Goal: Contribute content

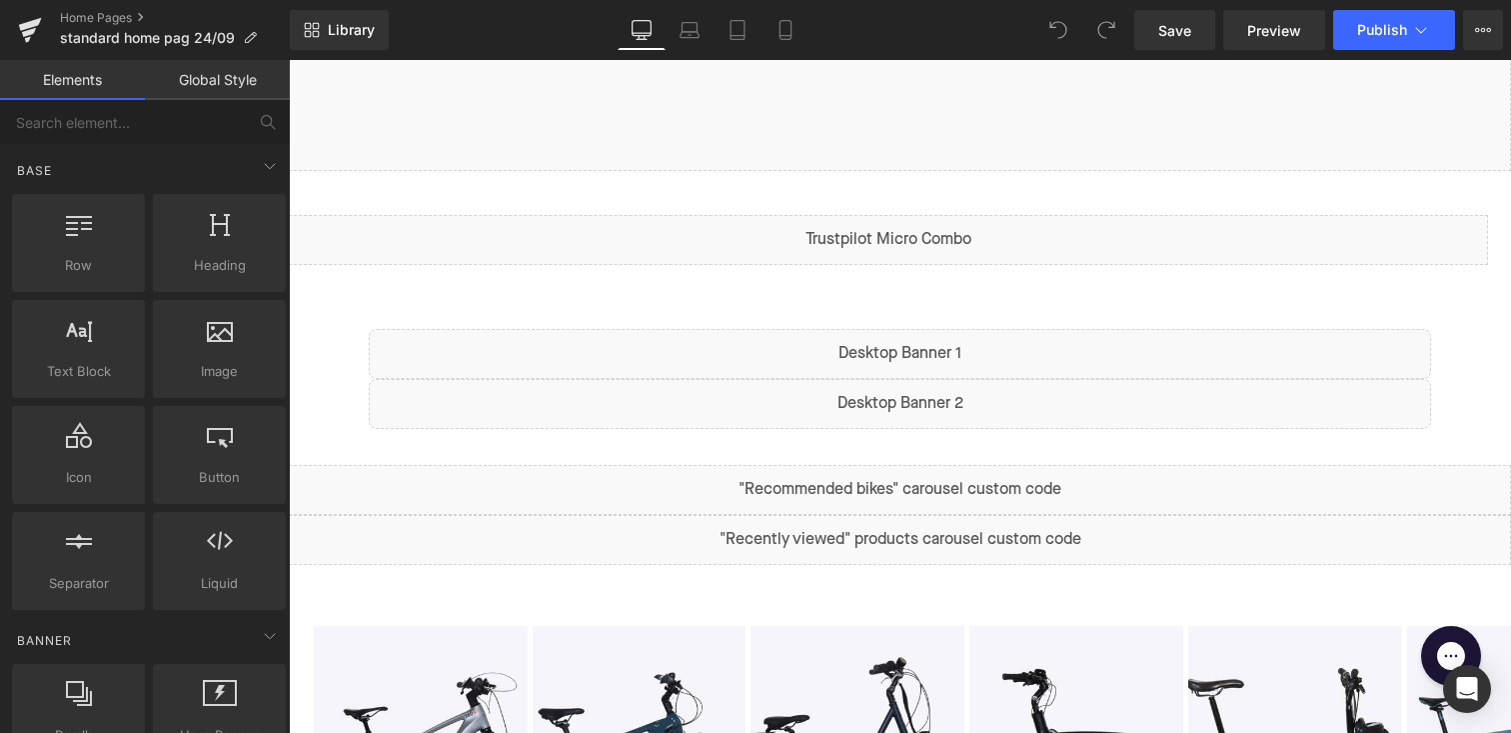
scroll to position [690, 0]
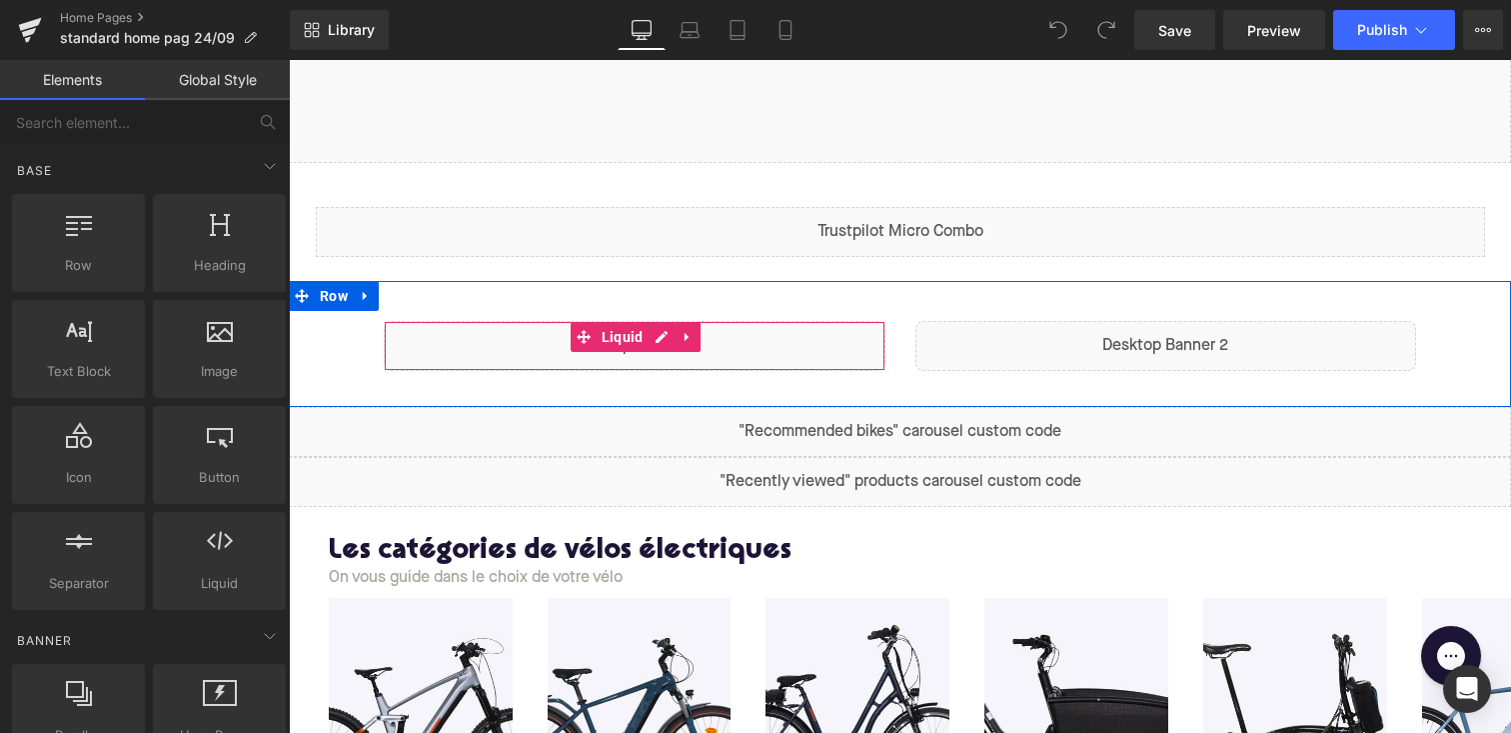
click at [651, 350] on div "Liquid" at bounding box center [635, 346] width 502 height 50
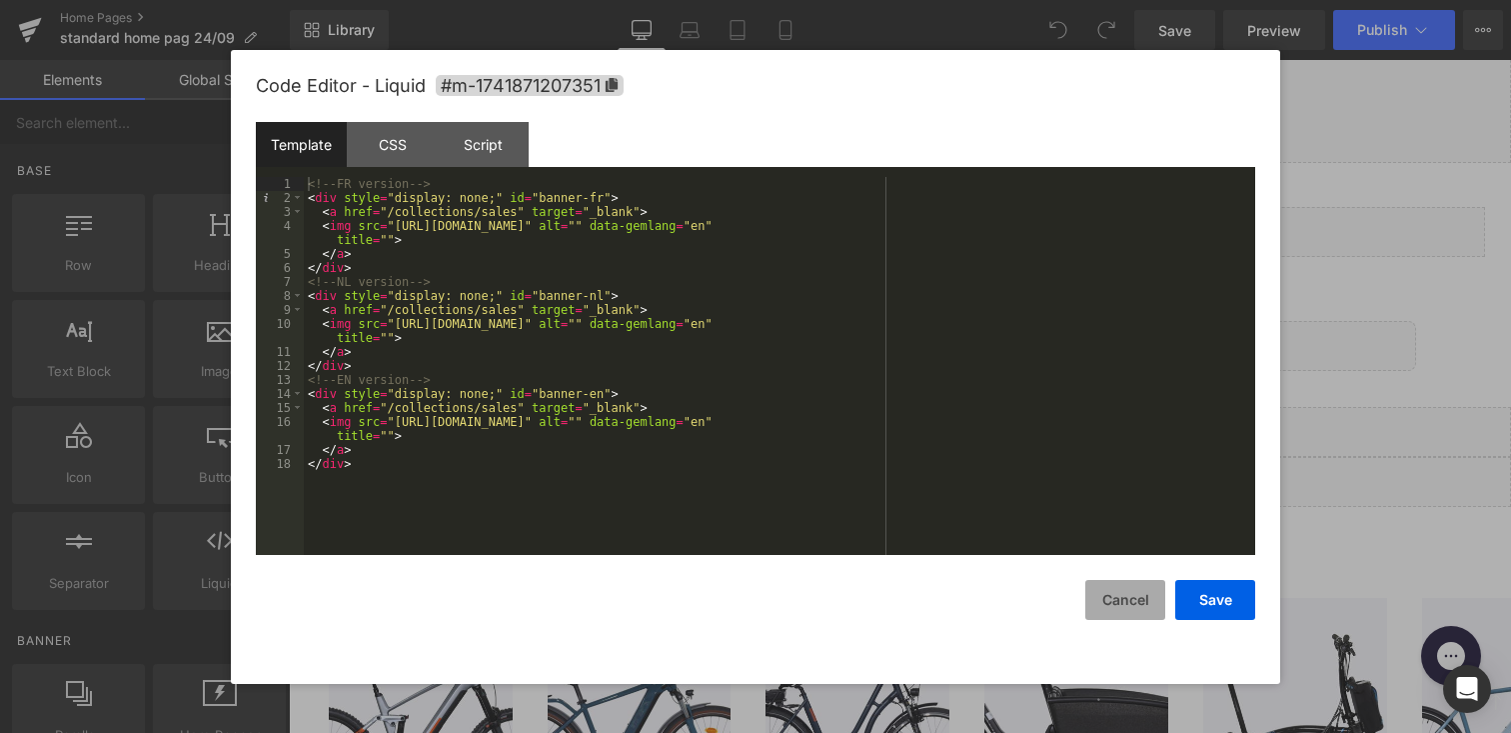
click at [1122, 597] on button "Cancel" at bounding box center [1126, 600] width 80 height 40
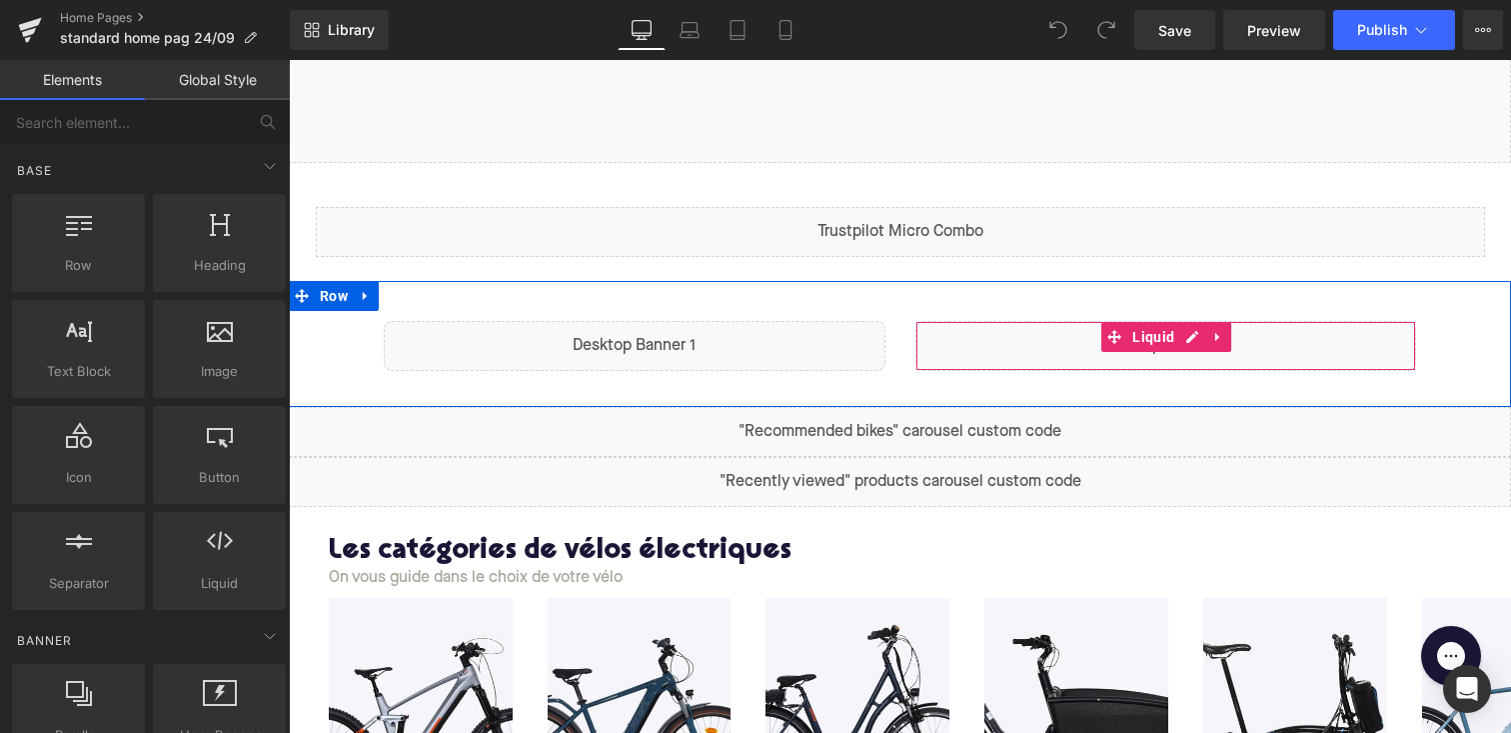
click at [1160, 359] on div "Liquid" at bounding box center [1167, 346] width 502 height 50
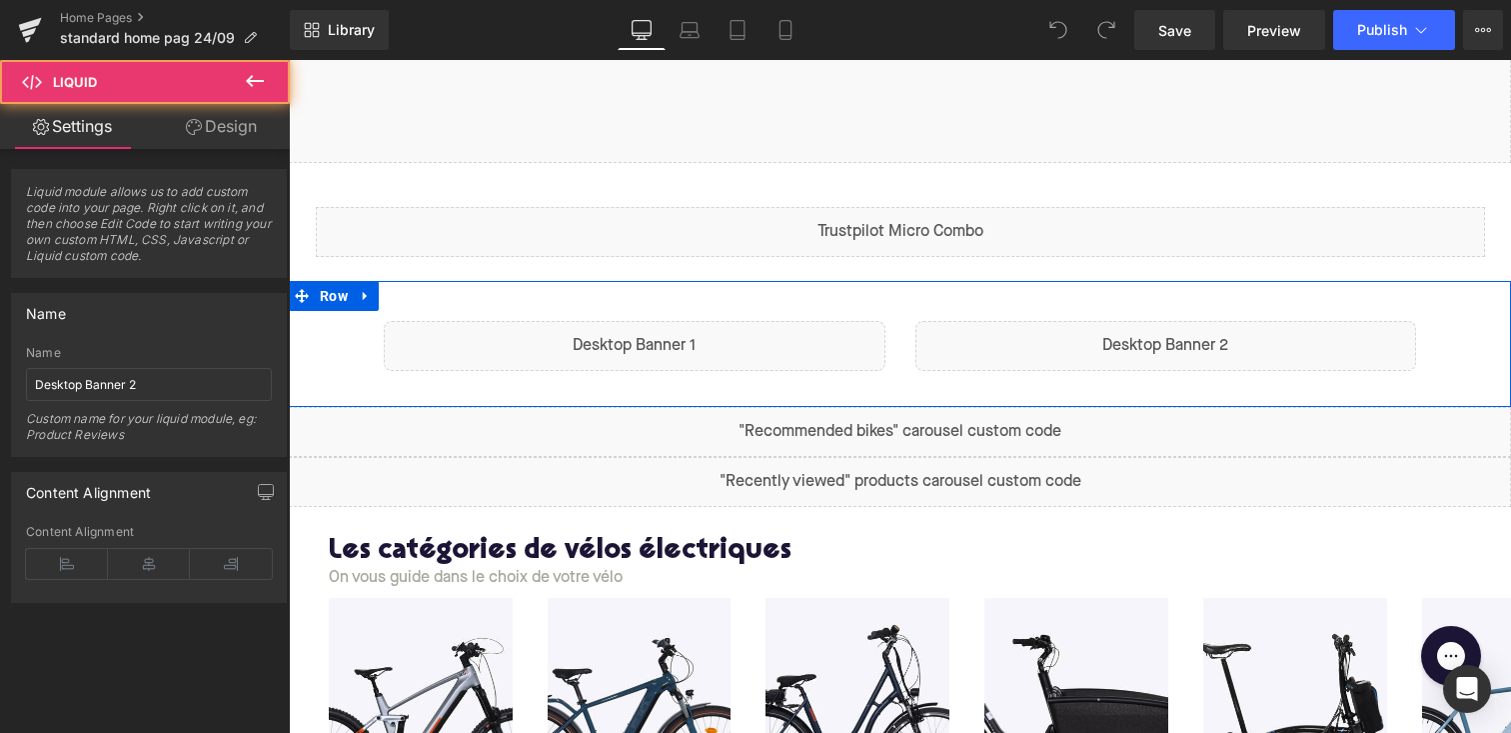
click at [1186, 334] on div "Liquid" at bounding box center [1167, 346] width 502 height 50
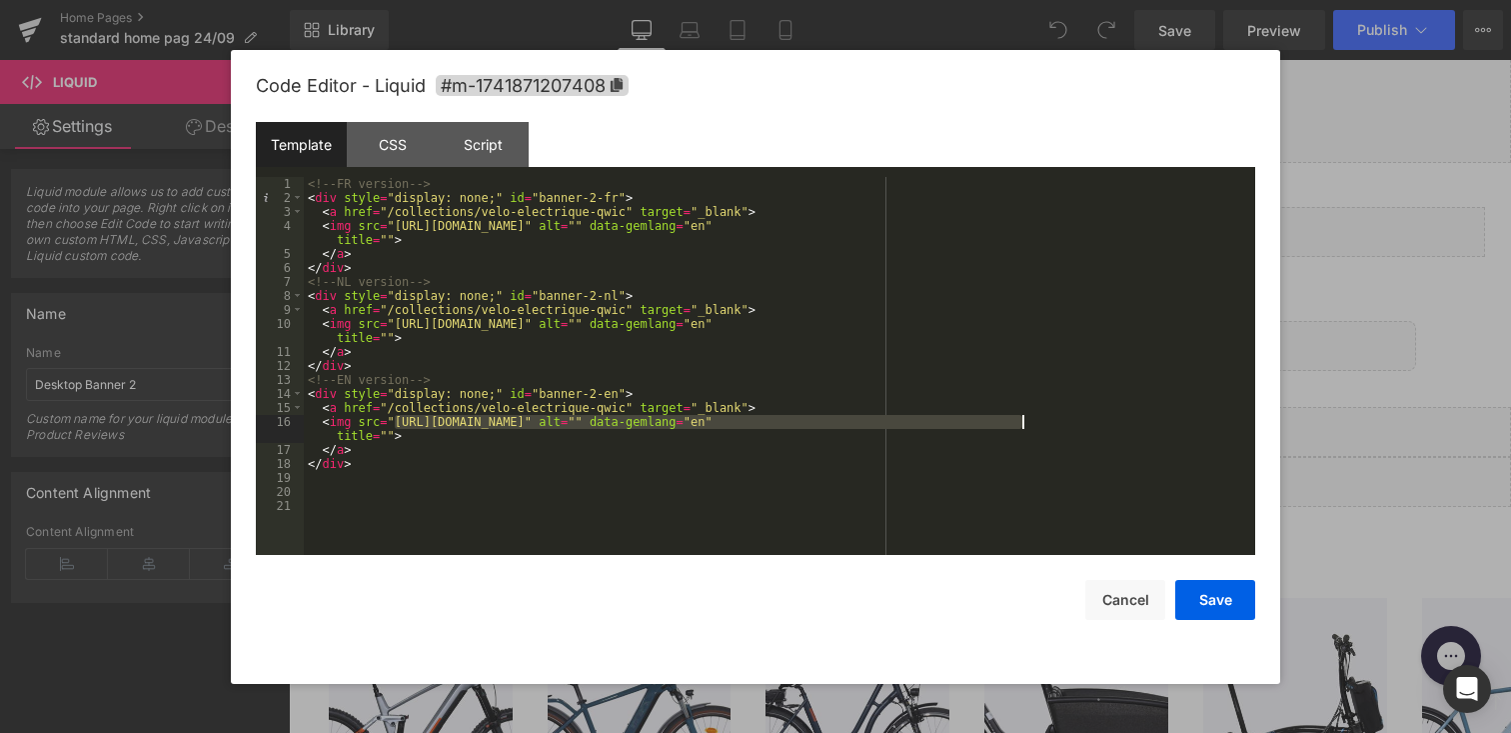
drag, startPoint x: 393, startPoint y: 422, endPoint x: 1019, endPoint y: 425, distance: 625.7
click at [1019, 425] on div "<!-- FR version --> < div style = "display: none;" id = "banner-2-fr" > < a hre…" at bounding box center [780, 380] width 952 height 406
click at [1022, 424] on div "<!-- FR version --> < div style = "display: none;" id = "banner-2-fr" > < a hre…" at bounding box center [780, 380] width 952 height 406
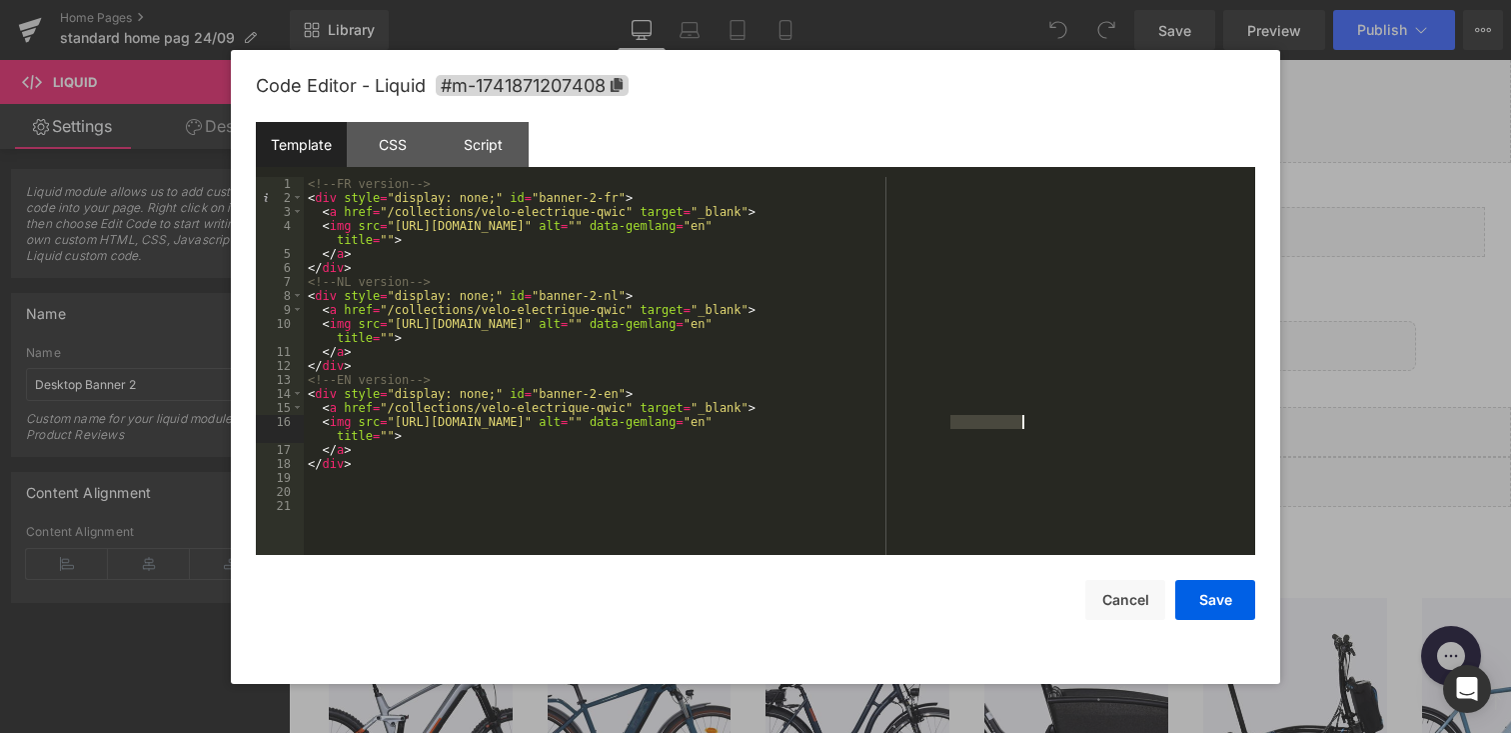
click at [1022, 424] on div "<!-- FR version --> < div style = "display: none;" id = "banner-2-fr" > < a hre…" at bounding box center [780, 380] width 952 height 406
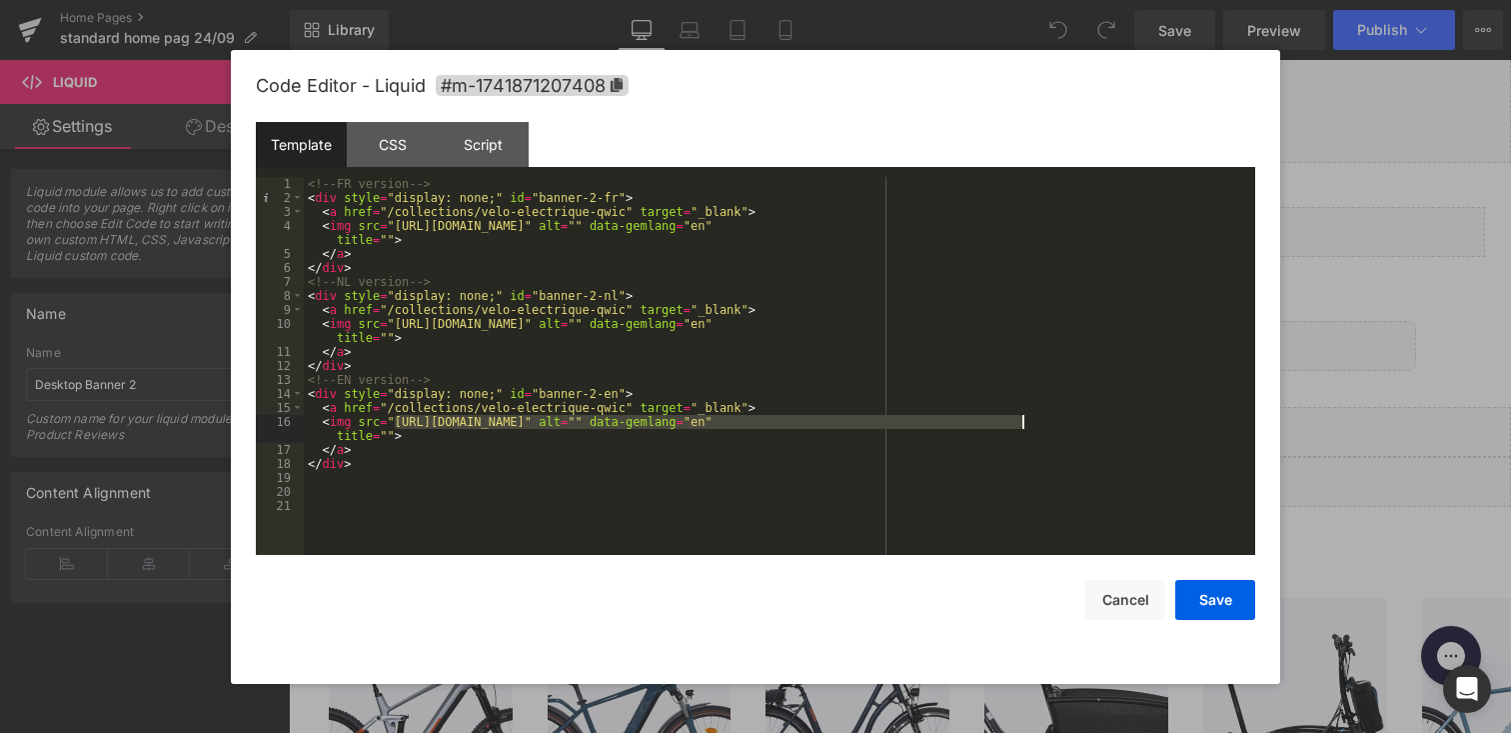
drag, startPoint x: 392, startPoint y: 424, endPoint x: 1022, endPoint y: 425, distance: 629.7
click at [1022, 425] on div "<!-- FR version --> < div style = "display: none;" id = "banner-2-fr" > < a hre…" at bounding box center [780, 380] width 952 height 406
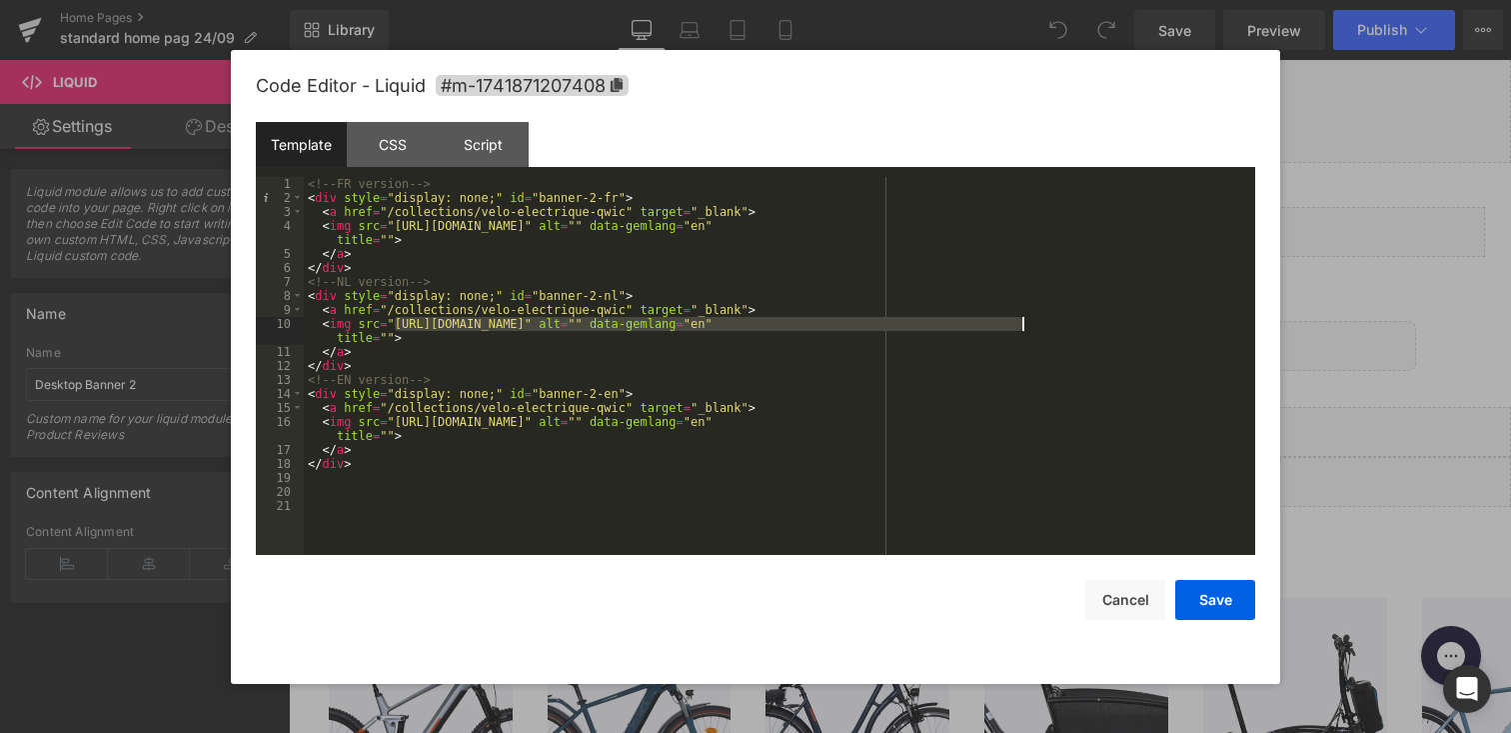
drag, startPoint x: 394, startPoint y: 327, endPoint x: 1021, endPoint y: 327, distance: 626.7
click at [1021, 327] on div "<!-- FR version --> < div style = "display: none;" id = "banner-2-fr" > < a hre…" at bounding box center [780, 380] width 952 height 406
click at [911, 303] on div "<!-- FR version --> < div style = "display: none;" id = "banner-2-fr" > < a hre…" at bounding box center [780, 380] width 952 height 406
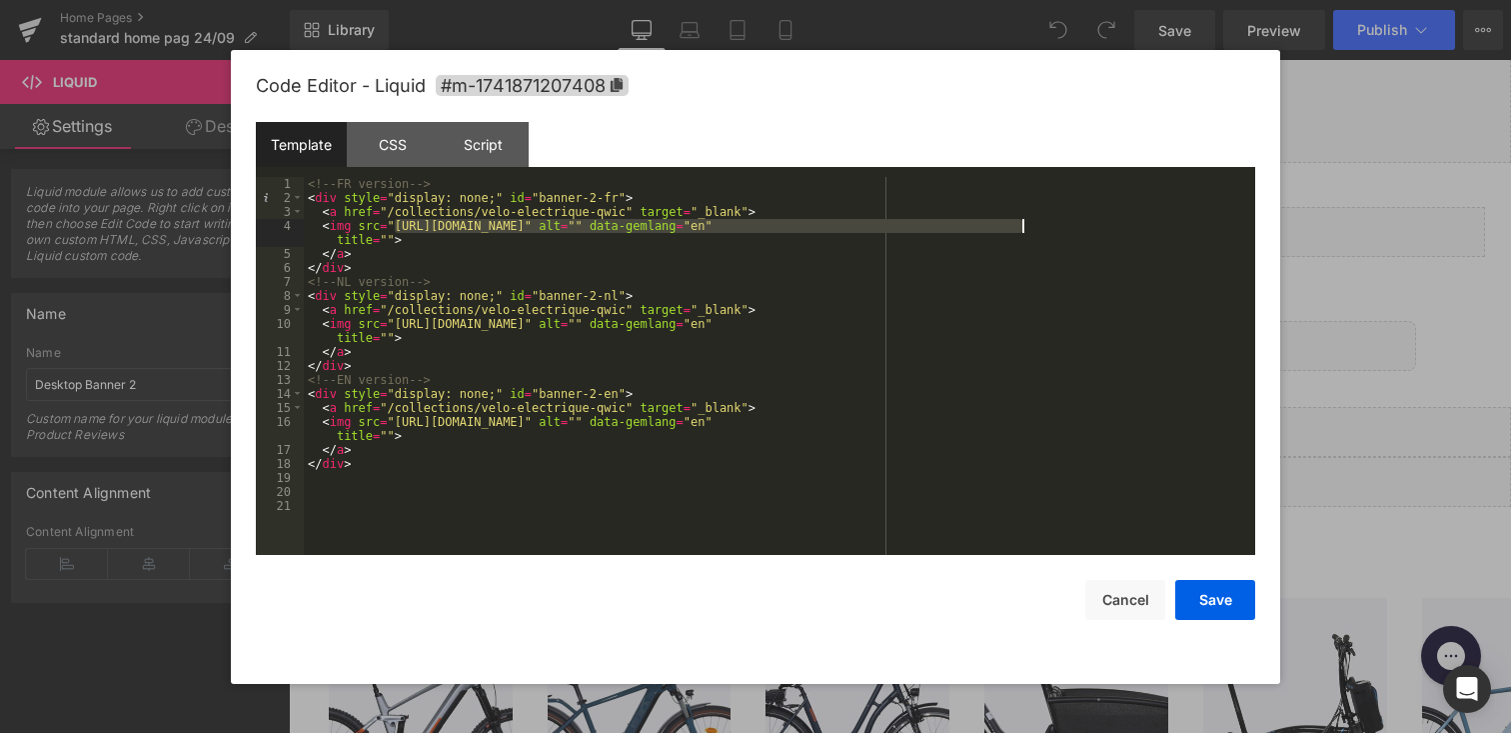
drag, startPoint x: 396, startPoint y: 227, endPoint x: 1021, endPoint y: 227, distance: 624.7
click at [1021, 227] on div "<!-- FR version --> < div style = "display: none;" id = "banner-2-fr" > < a hre…" at bounding box center [780, 380] width 952 height 406
drag, startPoint x: 394, startPoint y: 212, endPoint x: 624, endPoint y: 214, distance: 229.9
click at [624, 214] on div "<!-- FR version --> < div style = "display: none;" id = "banner-2-fr" > < a hre…" at bounding box center [780, 380] width 952 height 406
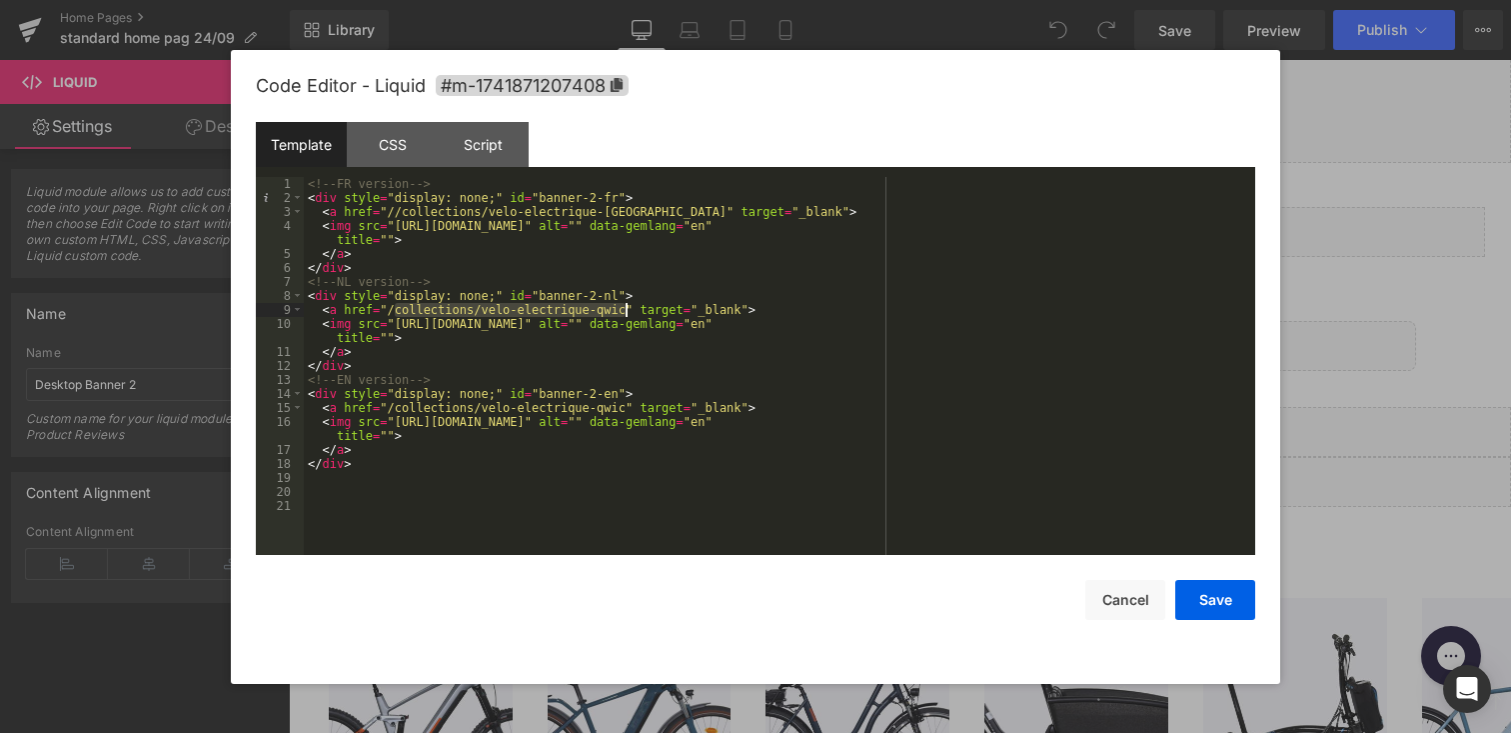
drag, startPoint x: 394, startPoint y: 309, endPoint x: 627, endPoint y: 312, distance: 232.9
click at [627, 312] on div "<!-- FR version --> < div style = "display: none;" id = "banner-2-fr" > < a hre…" at bounding box center [780, 380] width 952 height 406
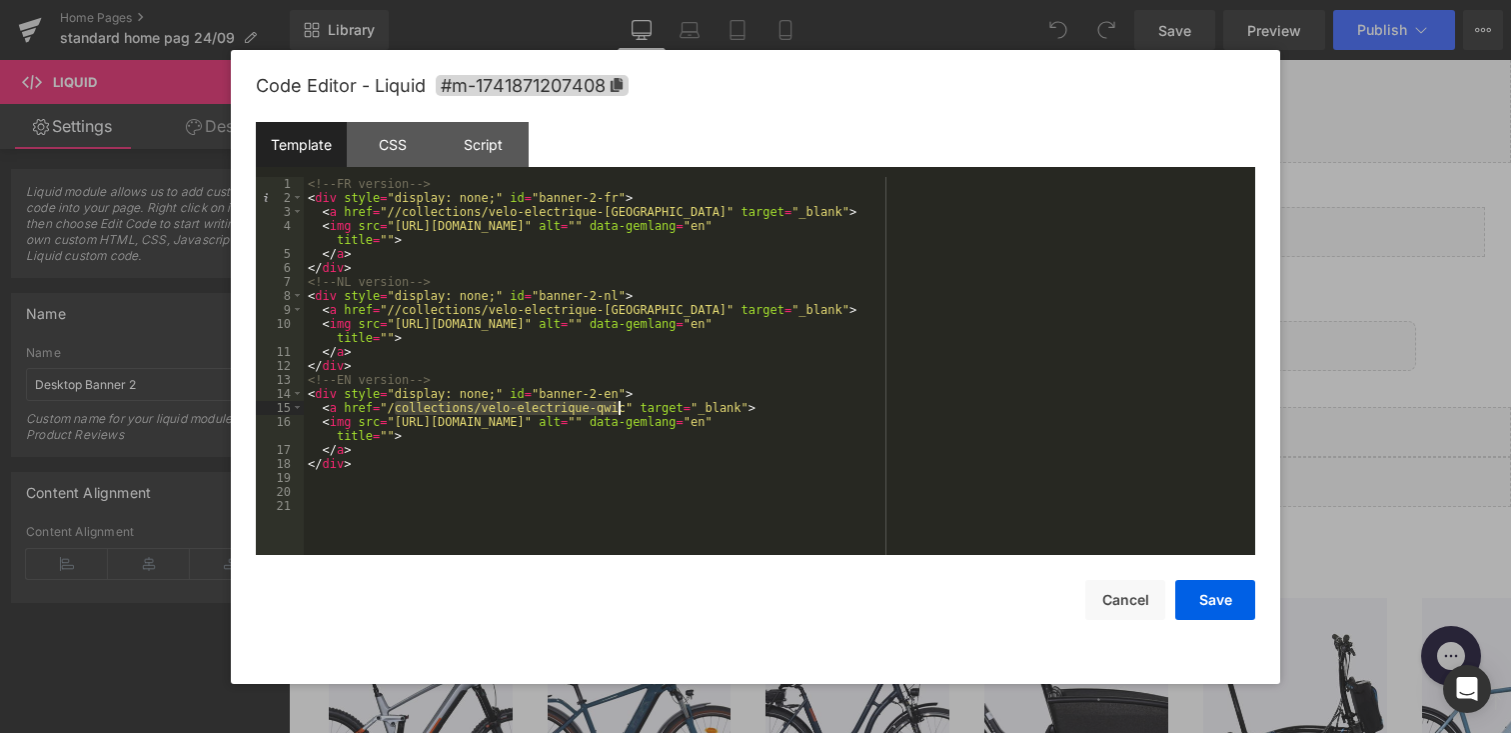
drag, startPoint x: 394, startPoint y: 409, endPoint x: 622, endPoint y: 407, distance: 227.9
click at [622, 408] on div "<!-- FR version --> < div style = "display: none;" id = "banner-2-fr" > < a hre…" at bounding box center [780, 380] width 952 height 406
click at [402, 212] on div "<!-- FR version --> < div style = "display: none;" id = "banner-2-fr" > < a hre…" at bounding box center [780, 380] width 952 height 406
click at [399, 310] on div "<!-- FR version --> < div style = "display: none;" id = "banner-2-fr" > < a hre…" at bounding box center [780, 380] width 952 height 406
click at [403, 402] on div "<!-- FR version --> < div style = "display: none;" id = "banner-2-fr" > < a hre…" at bounding box center [780, 380] width 952 height 406
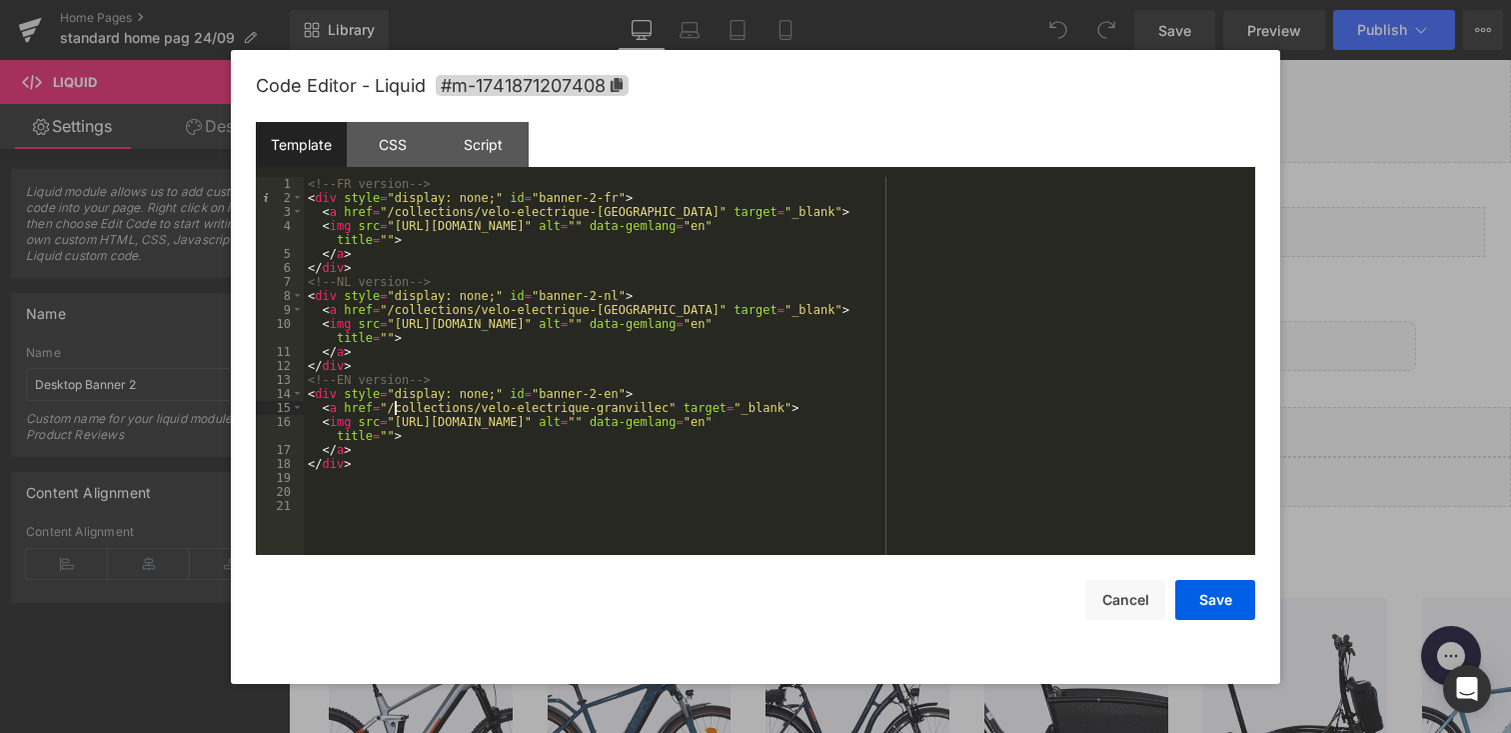
click at [664, 408] on div "<!-- FR version --> < div style = "display: none;" id = "banner-2-fr" > < a hre…" at bounding box center [780, 380] width 952 height 406
click at [1220, 604] on button "Save" at bounding box center [1215, 600] width 80 height 40
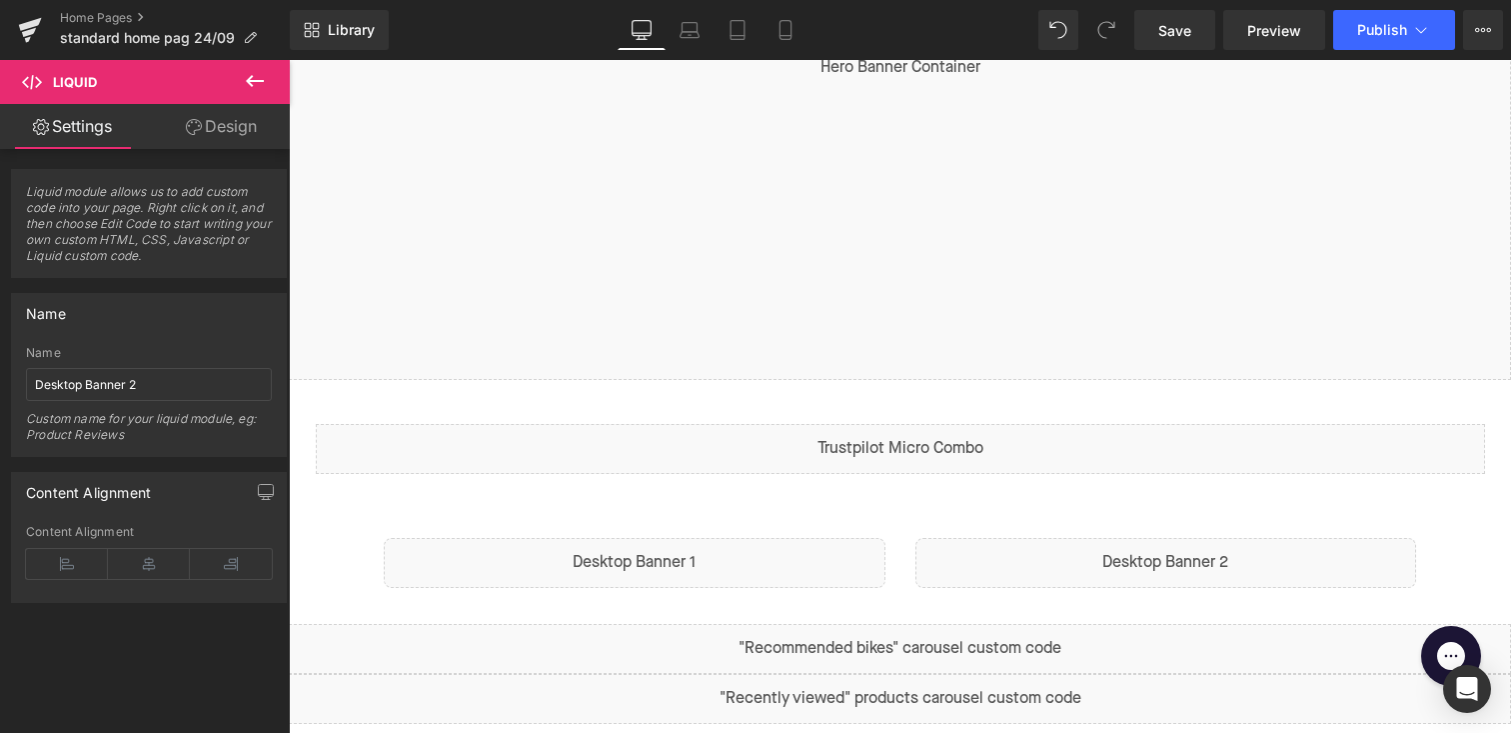
scroll to position [432, 0]
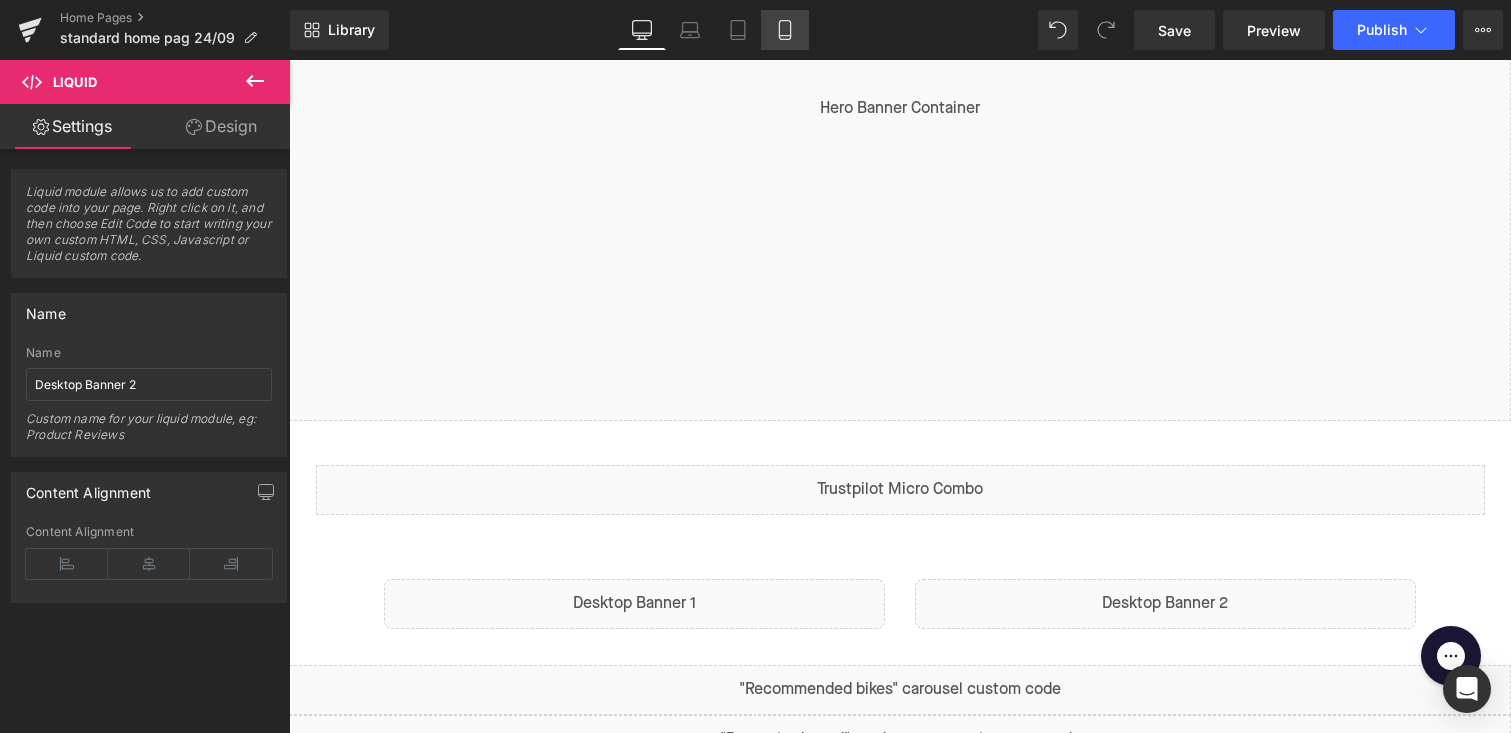
click at [782, 26] on icon at bounding box center [786, 30] width 20 height 20
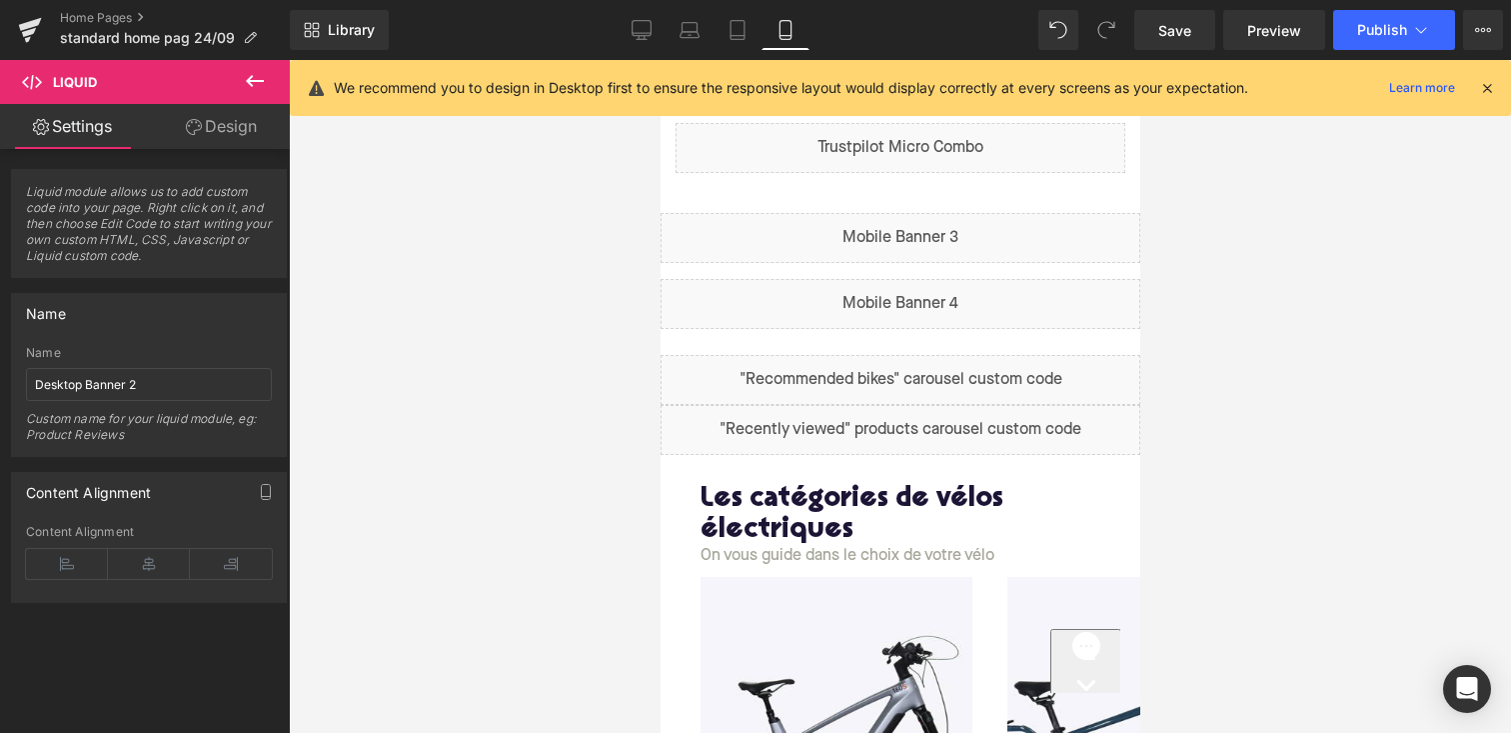
scroll to position [568, 0]
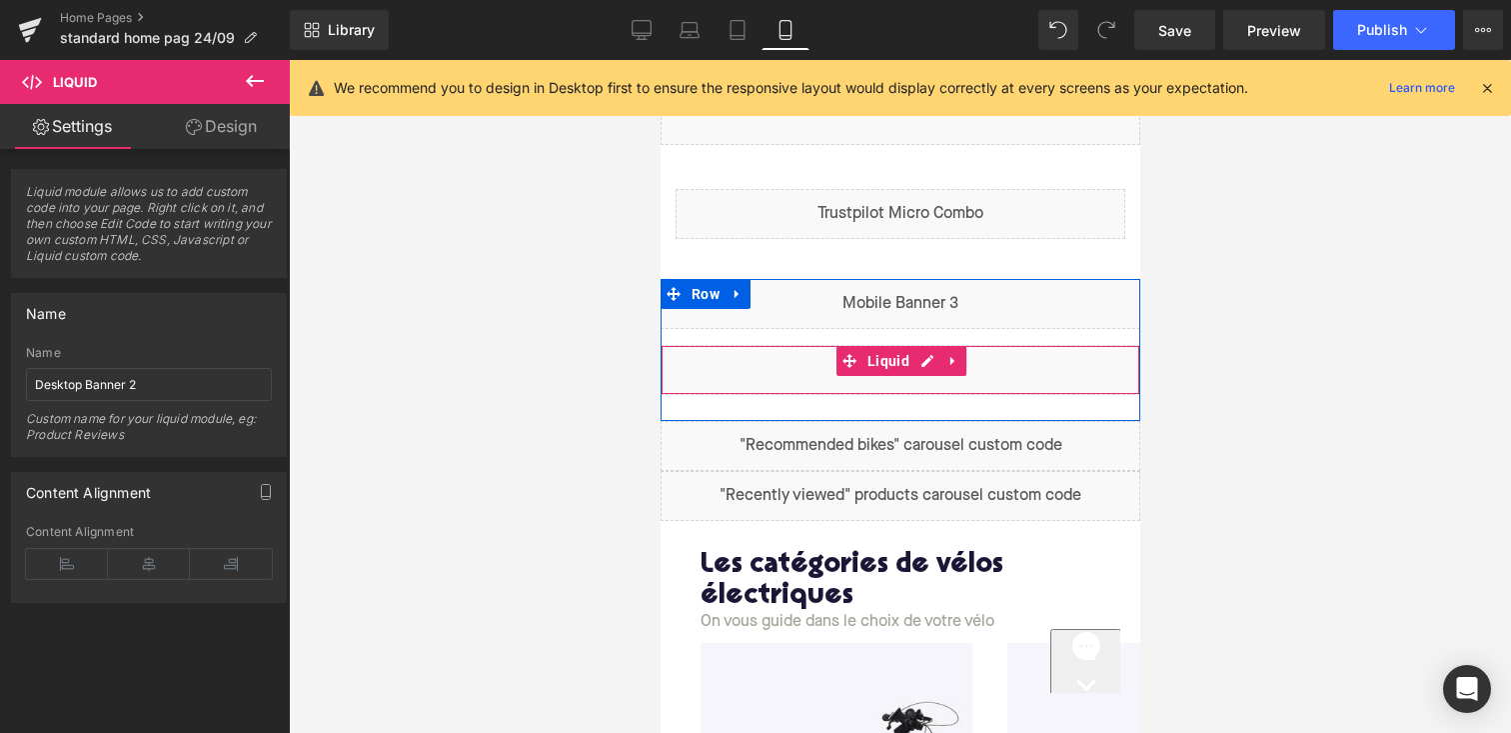
click at [929, 380] on div "Liquid" at bounding box center [900, 370] width 480 height 50
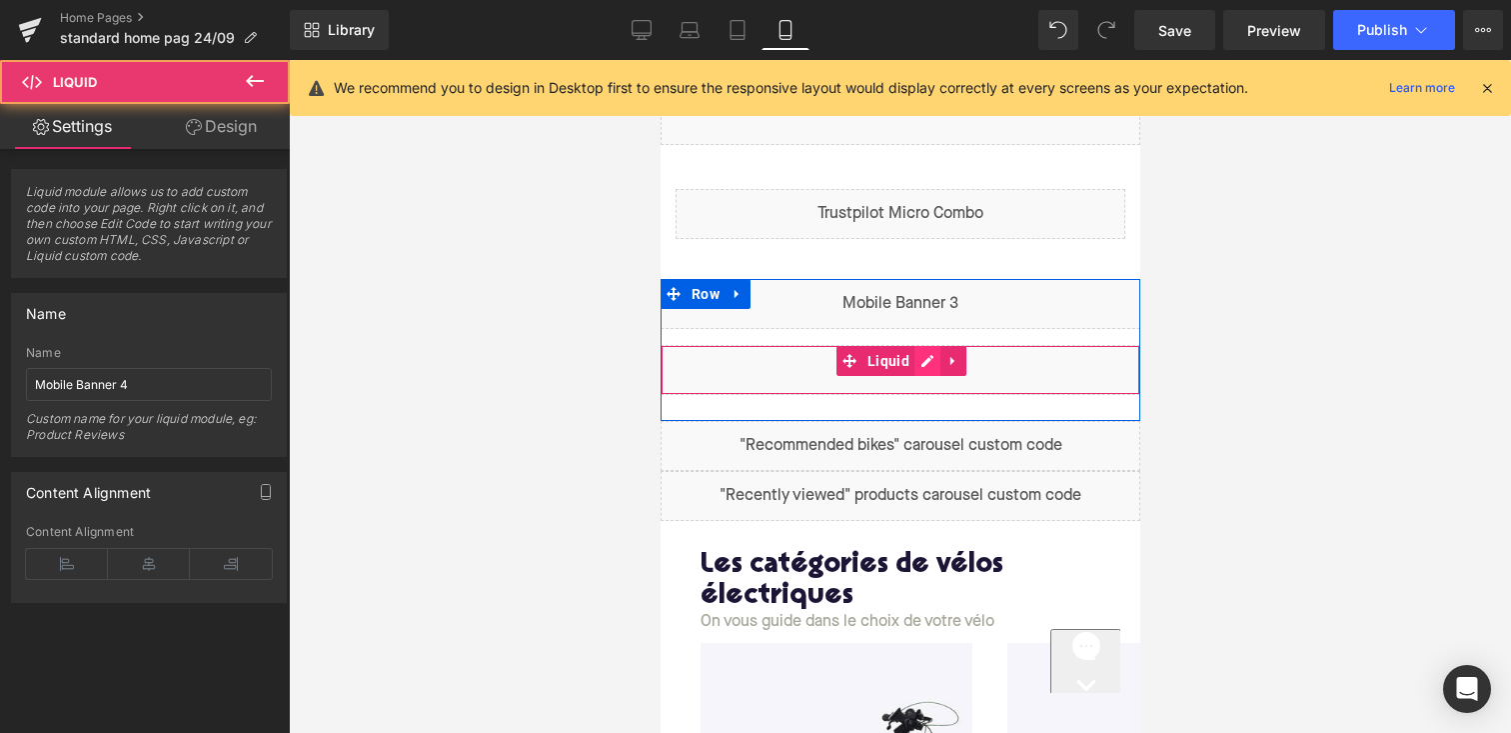
click at [923, 365] on div "Liquid" at bounding box center [900, 370] width 480 height 50
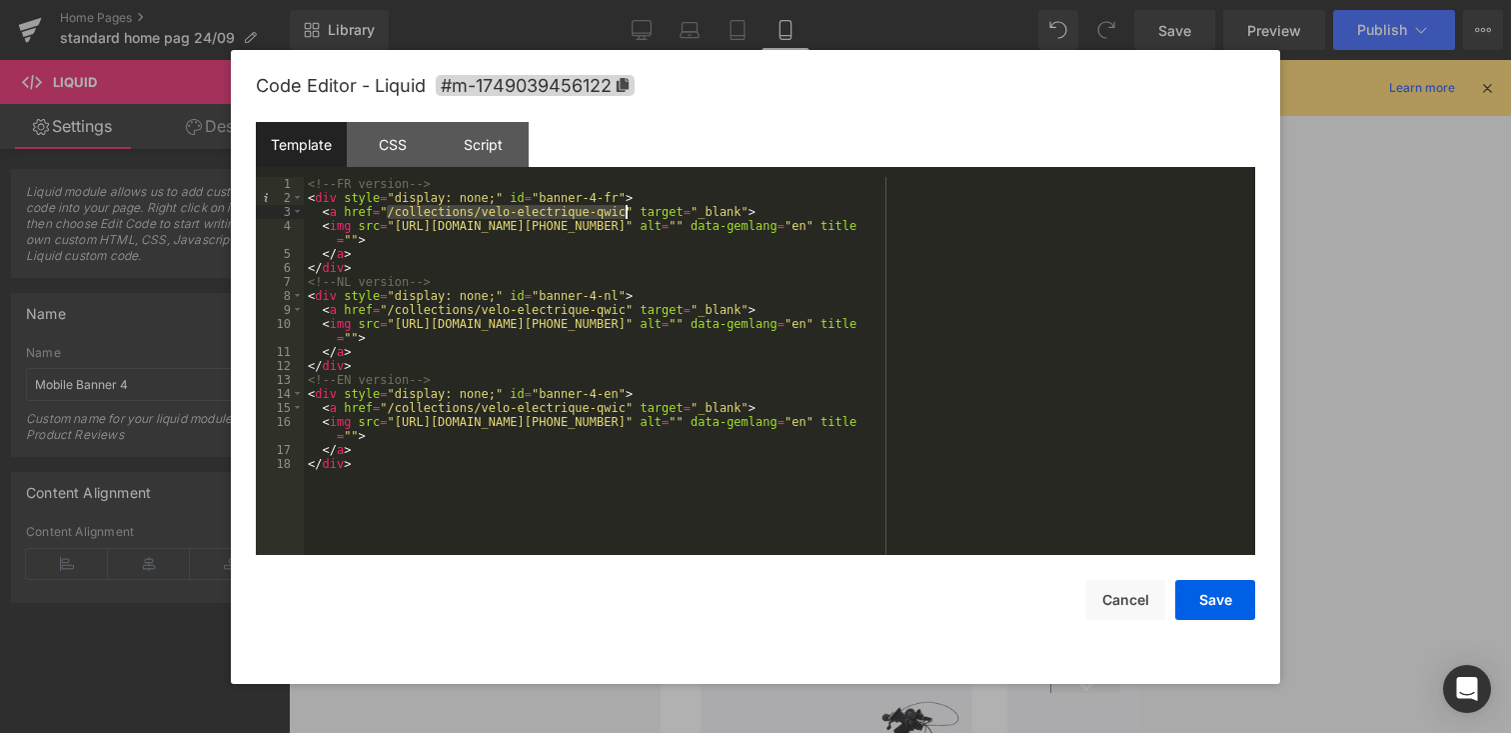
drag, startPoint x: 388, startPoint y: 214, endPoint x: 625, endPoint y: 216, distance: 236.9
click at [625, 216] on div "<!-- FR version --> < div style = "display: none;" id = "banner-4-fr" > < a hre…" at bounding box center [780, 380] width 952 height 406
drag, startPoint x: 385, startPoint y: 311, endPoint x: 623, endPoint y: 309, distance: 237.9
click at [623, 309] on div "<!-- FR version --> < div style = "display: none;" id = "banner-4-fr" > < a hre…" at bounding box center [780, 380] width 952 height 406
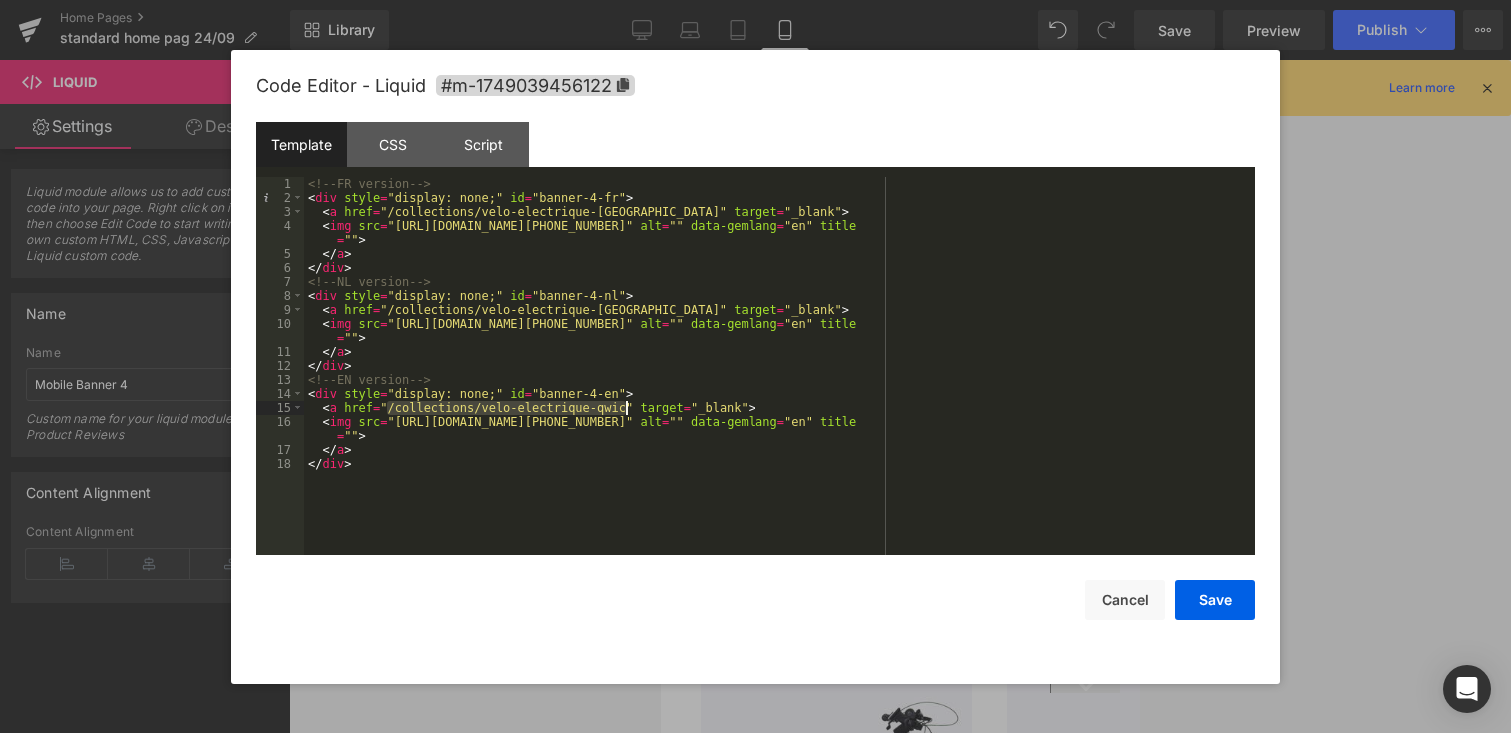
drag, startPoint x: 387, startPoint y: 407, endPoint x: 624, endPoint y: 407, distance: 236.9
click at [624, 407] on div "<!-- FR version --> < div style = "display: none;" id = "banner-4-fr" > < a hre…" at bounding box center [780, 380] width 952 height 406
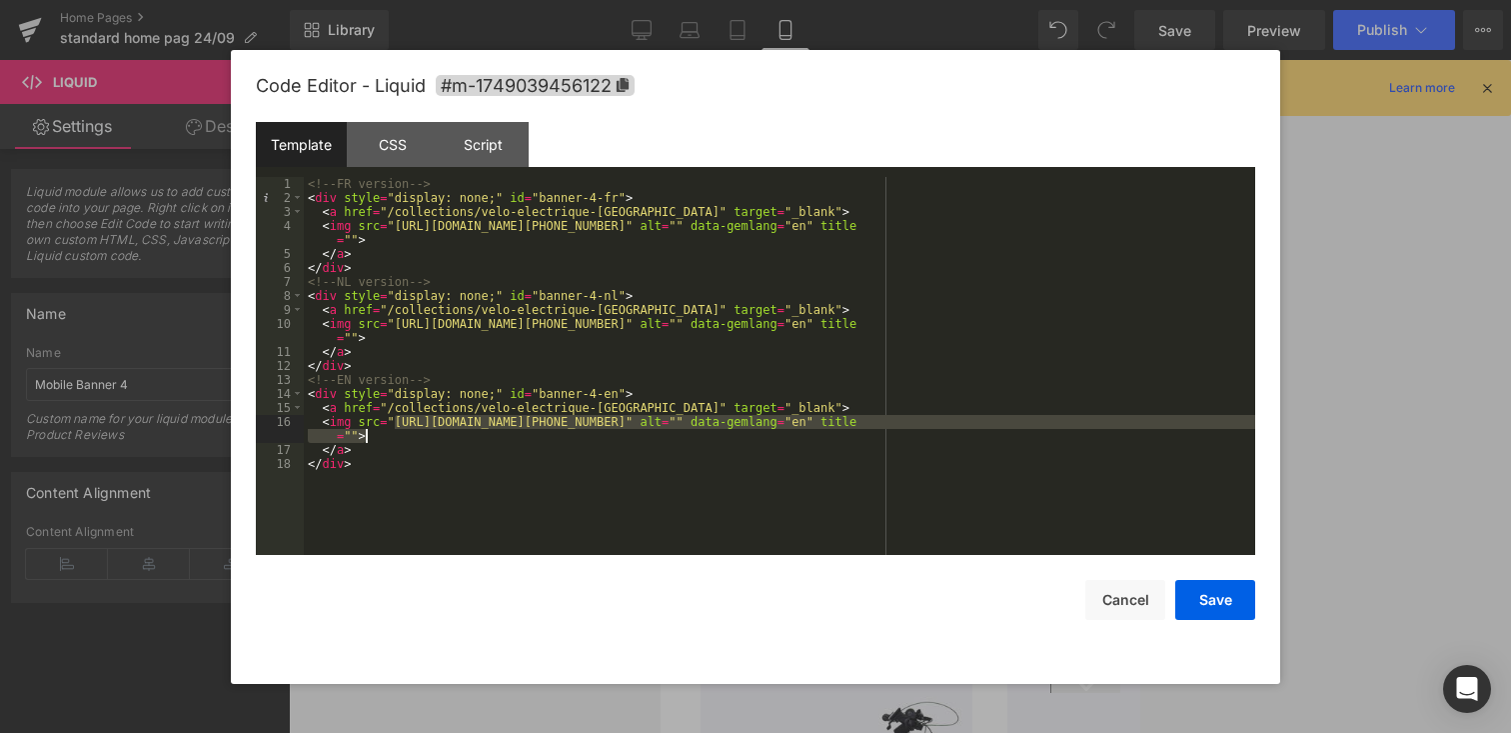
drag, startPoint x: 394, startPoint y: 422, endPoint x: 924, endPoint y: 428, distance: 529.8
click at [924, 429] on div "<!-- FR version --> < div style = "display: none;" id = "banner-4-fr" > < a hre…" at bounding box center [780, 380] width 952 height 406
click at [1014, 420] on div "<!-- FR version --> < div style = "display: none;" id = "banner-4-fr" > < a hre…" at bounding box center [780, 380] width 952 height 406
drag, startPoint x: 1014, startPoint y: 420, endPoint x: 394, endPoint y: 420, distance: 619.7
click at [394, 420] on div "<!-- FR version --> < div style = "display: none;" id = "banner-4-fr" > < a hre…" at bounding box center [780, 380] width 952 height 406
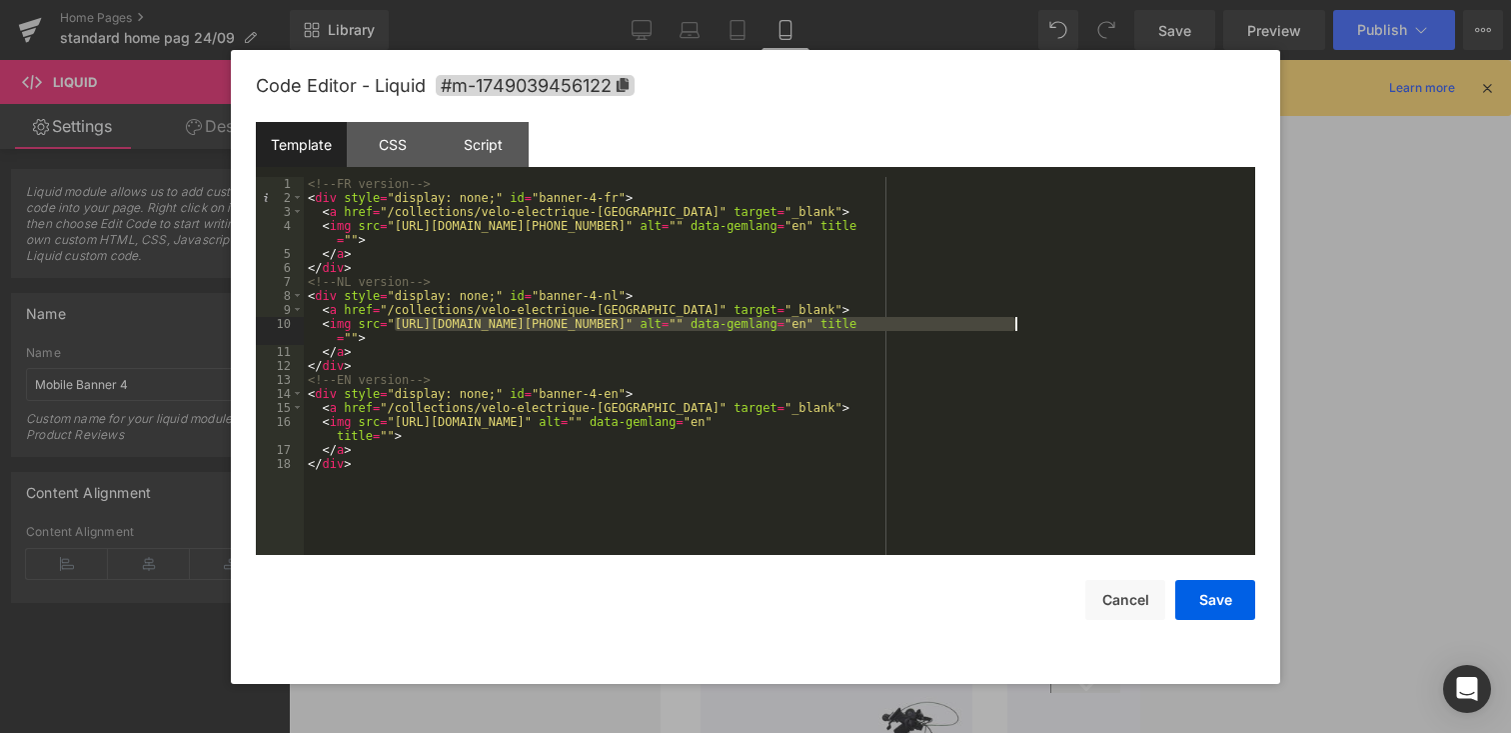
drag, startPoint x: 395, startPoint y: 328, endPoint x: 1015, endPoint y: 328, distance: 619.7
click at [1015, 328] on div "<!-- FR version --> < div style = "display: none;" id = "banner-4-fr" > < a hre…" at bounding box center [780, 380] width 952 height 406
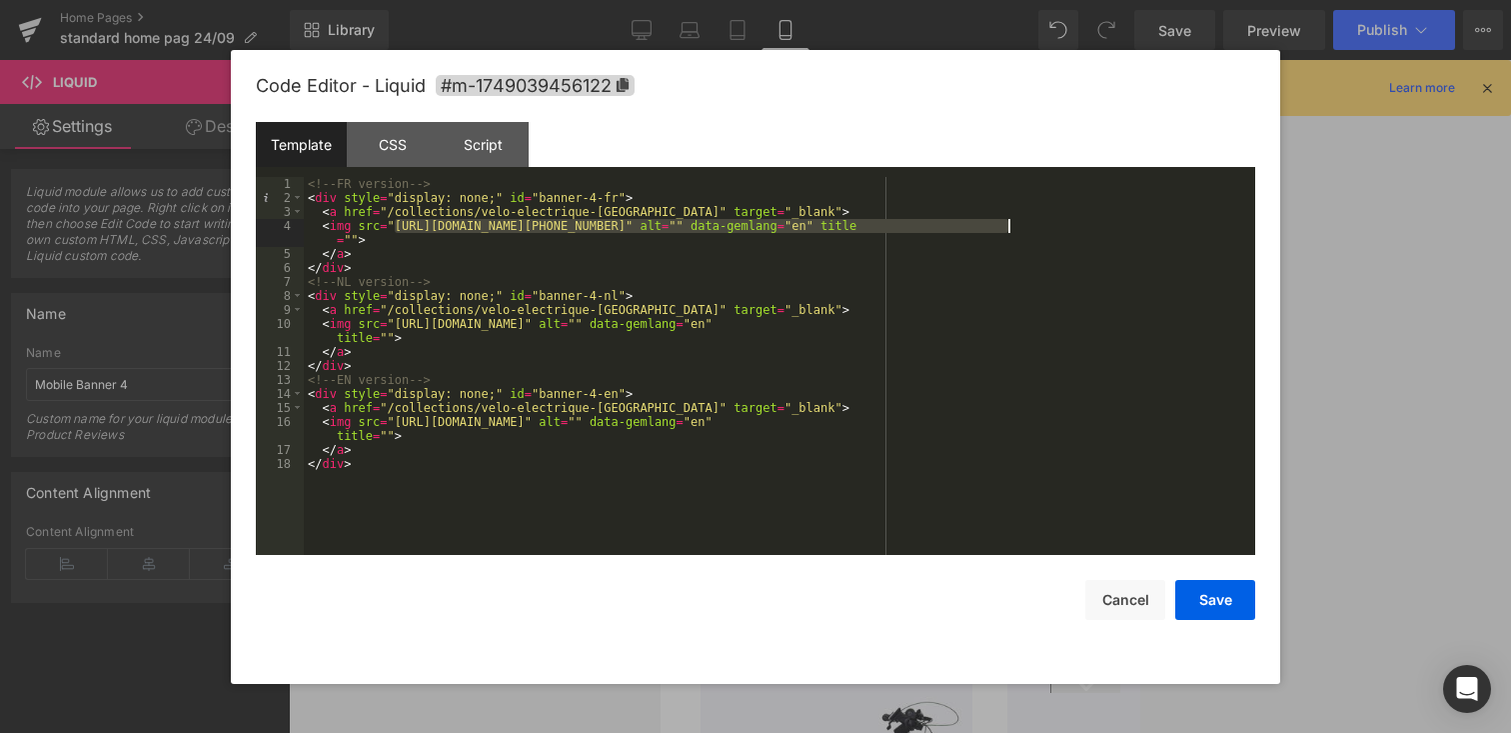
drag, startPoint x: 394, startPoint y: 226, endPoint x: 1011, endPoint y: 228, distance: 616.7
click at [1011, 228] on div "<!-- FR version --> < div style = "display: none;" id = "banner-4-fr" > < a hre…" at bounding box center [780, 380] width 952 height 406
drag, startPoint x: 1056, startPoint y: 227, endPoint x: 395, endPoint y: 230, distance: 660.7
click at [395, 230] on div "<!-- FR version --> < div style = "display: none;" id = "banner-4-fr" > < a hre…" at bounding box center [780, 380] width 952 height 406
click at [1218, 601] on button "Save" at bounding box center [1215, 600] width 80 height 40
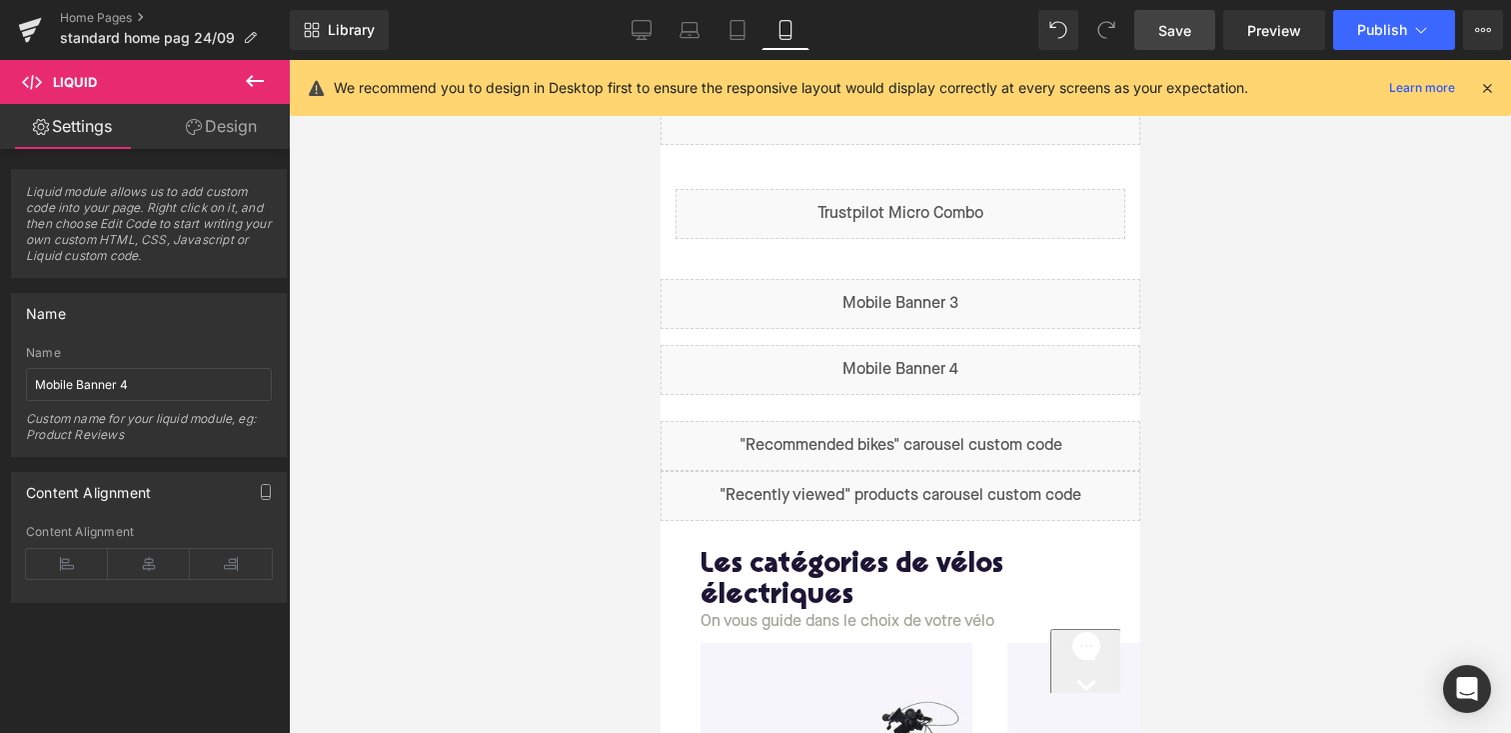
click at [1175, 32] on span "Save" at bounding box center [1174, 30] width 33 height 21
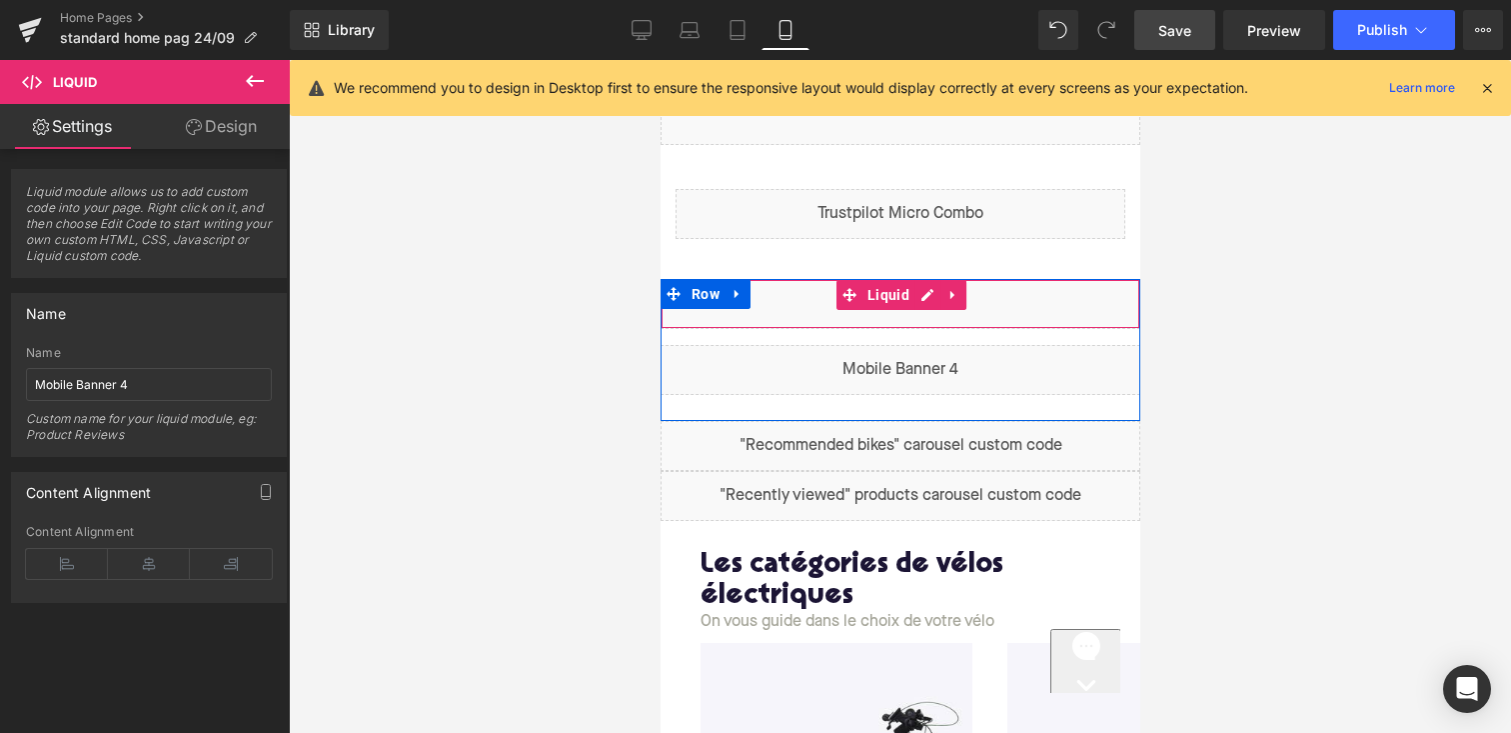
click at [922, 299] on div "Liquid" at bounding box center [900, 304] width 480 height 50
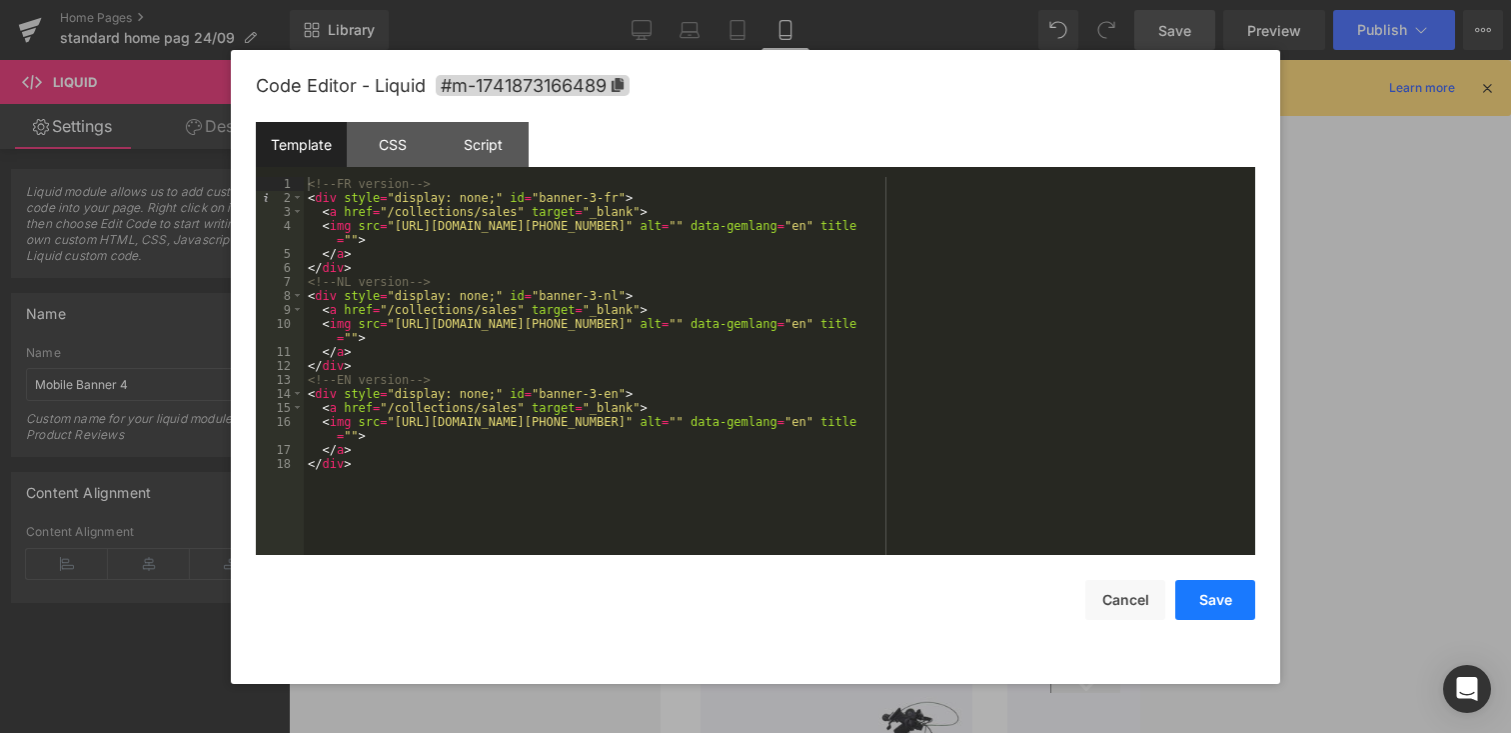
click at [1185, 603] on button "Save" at bounding box center [1215, 600] width 80 height 40
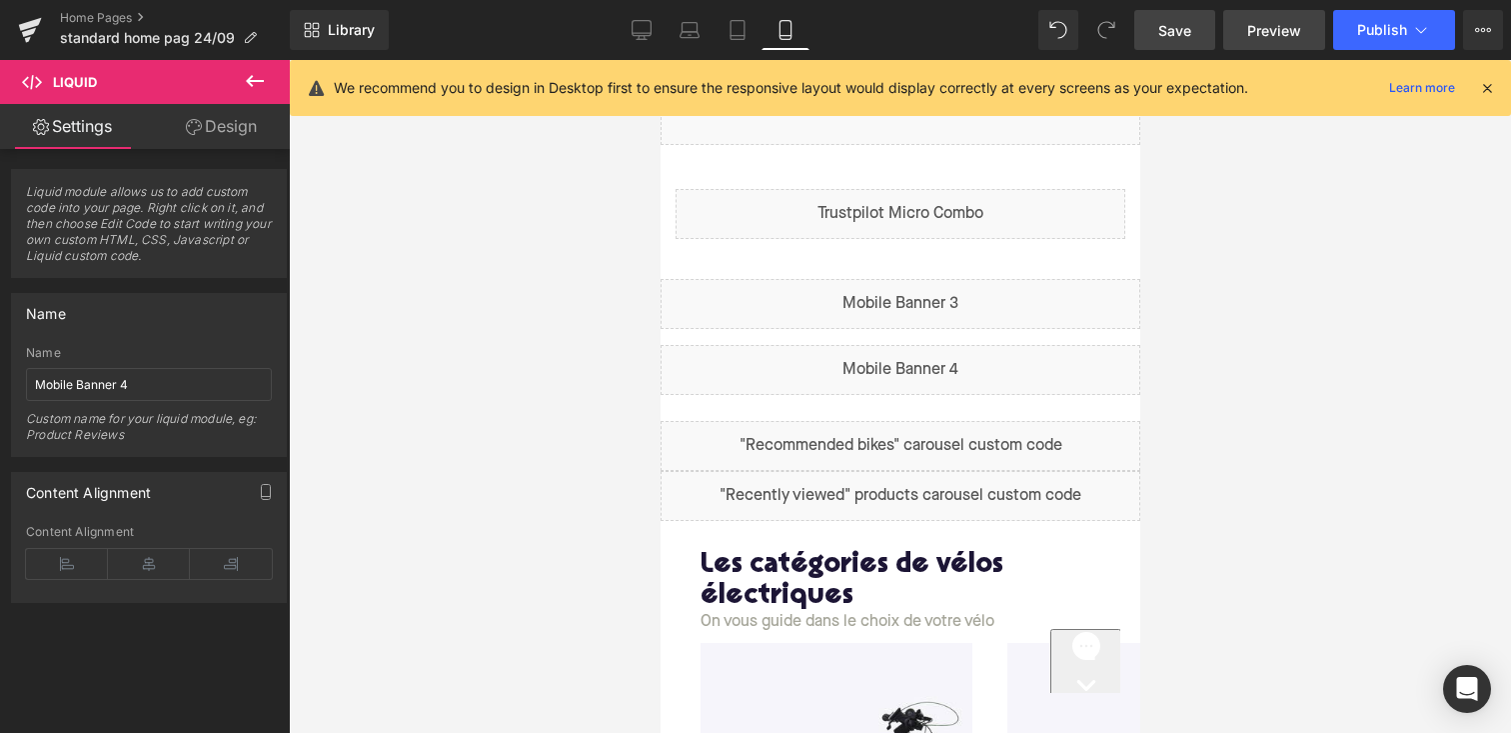
click at [1277, 34] on span "Preview" at bounding box center [1274, 30] width 54 height 21
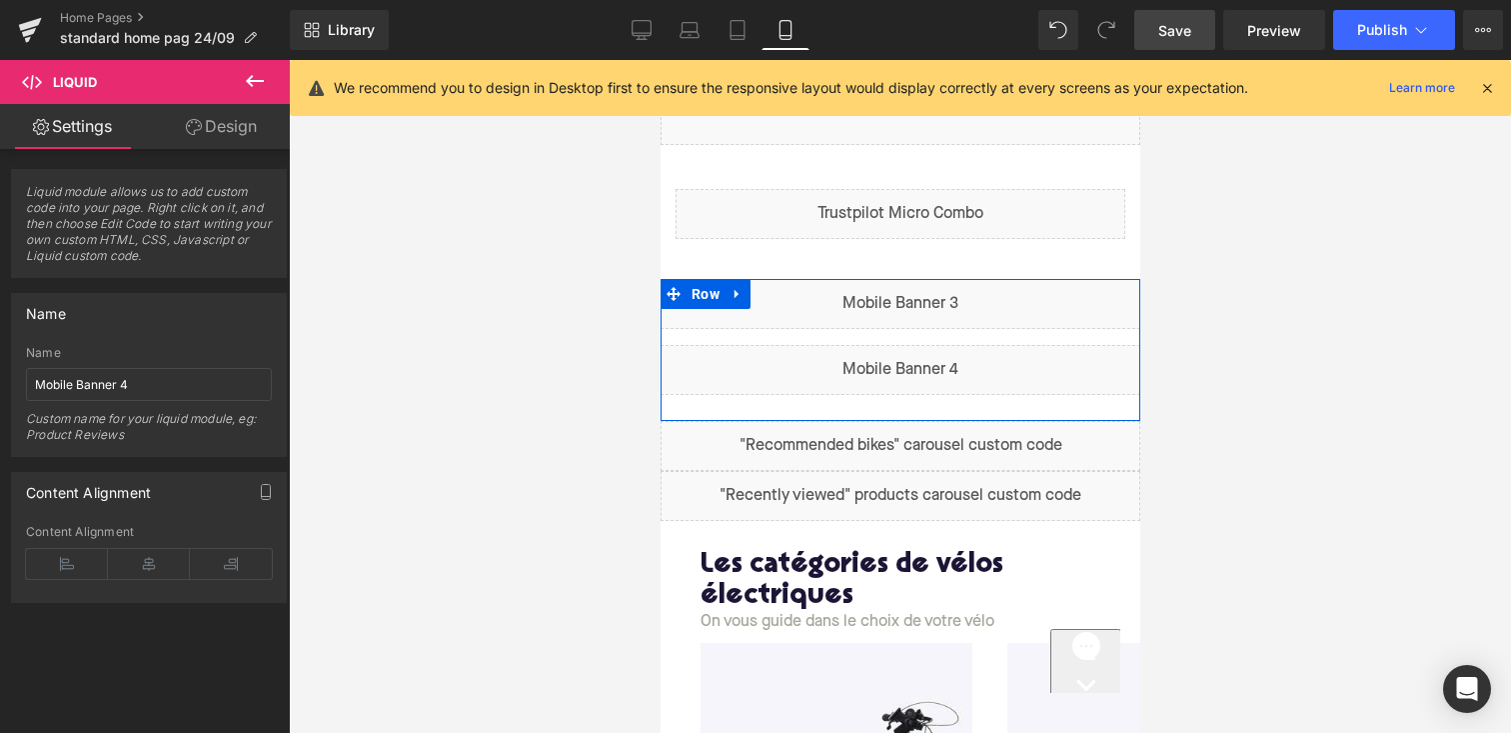
click at [948, 363] on icon at bounding box center [942, 361] width 11 height 12
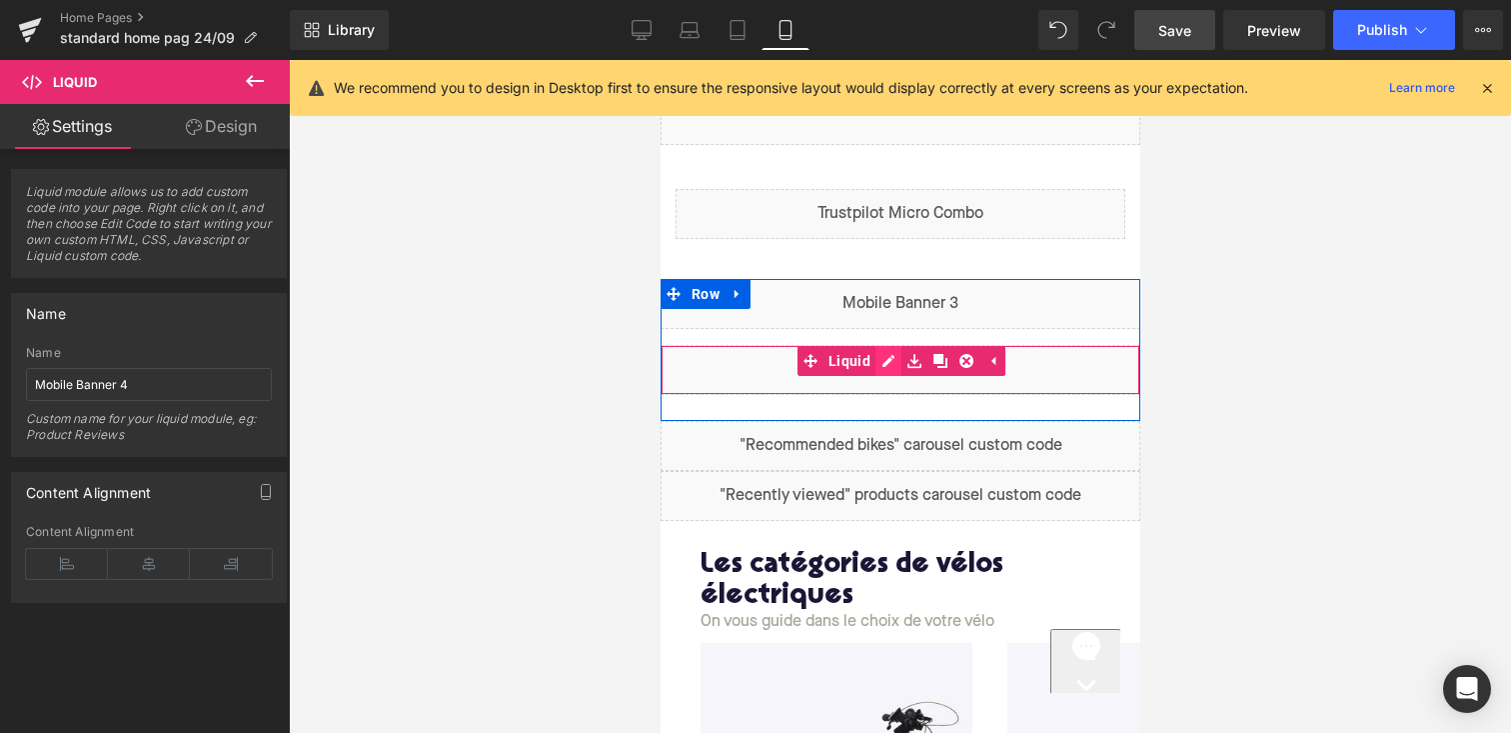
click at [882, 360] on div "Liquid" at bounding box center [900, 370] width 480 height 50
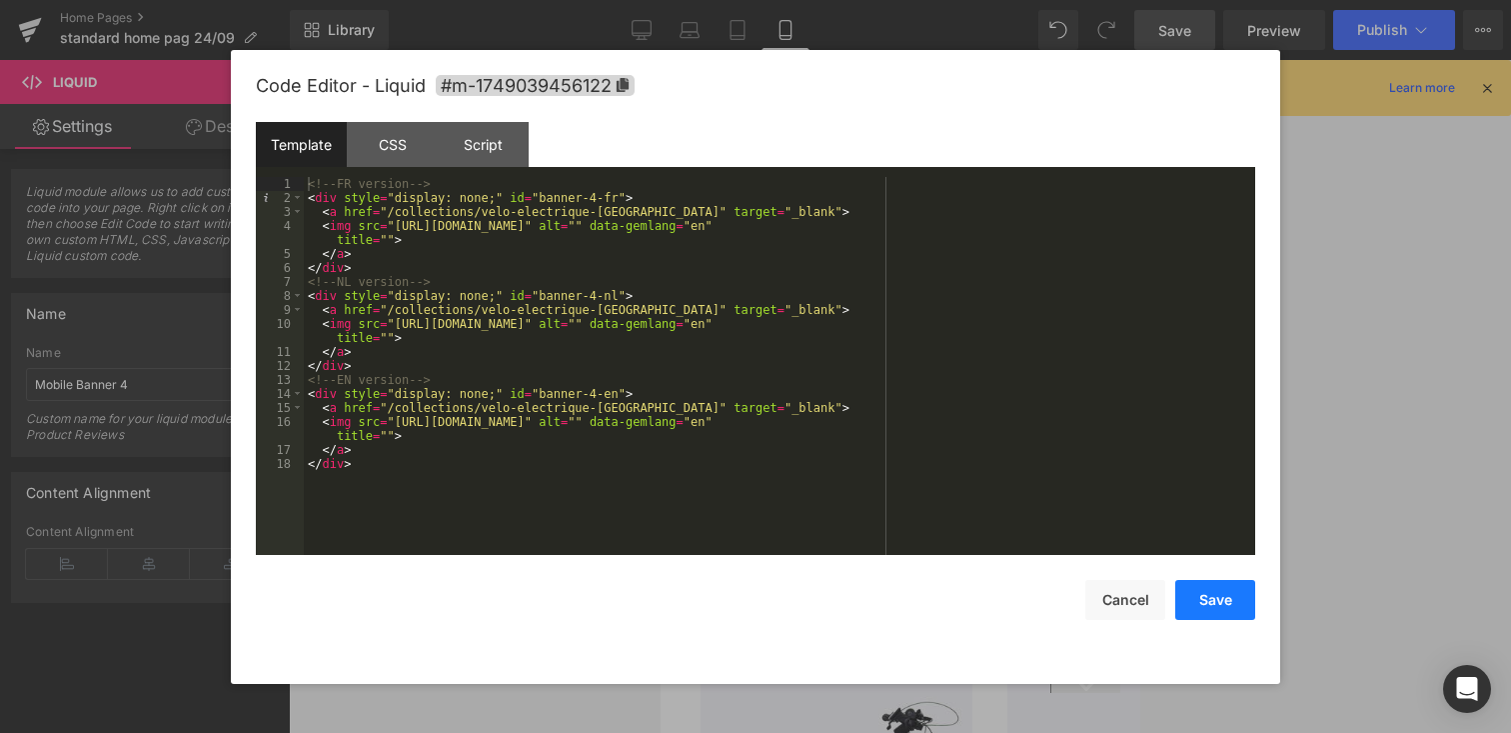
click at [1219, 608] on button "Save" at bounding box center [1215, 600] width 80 height 40
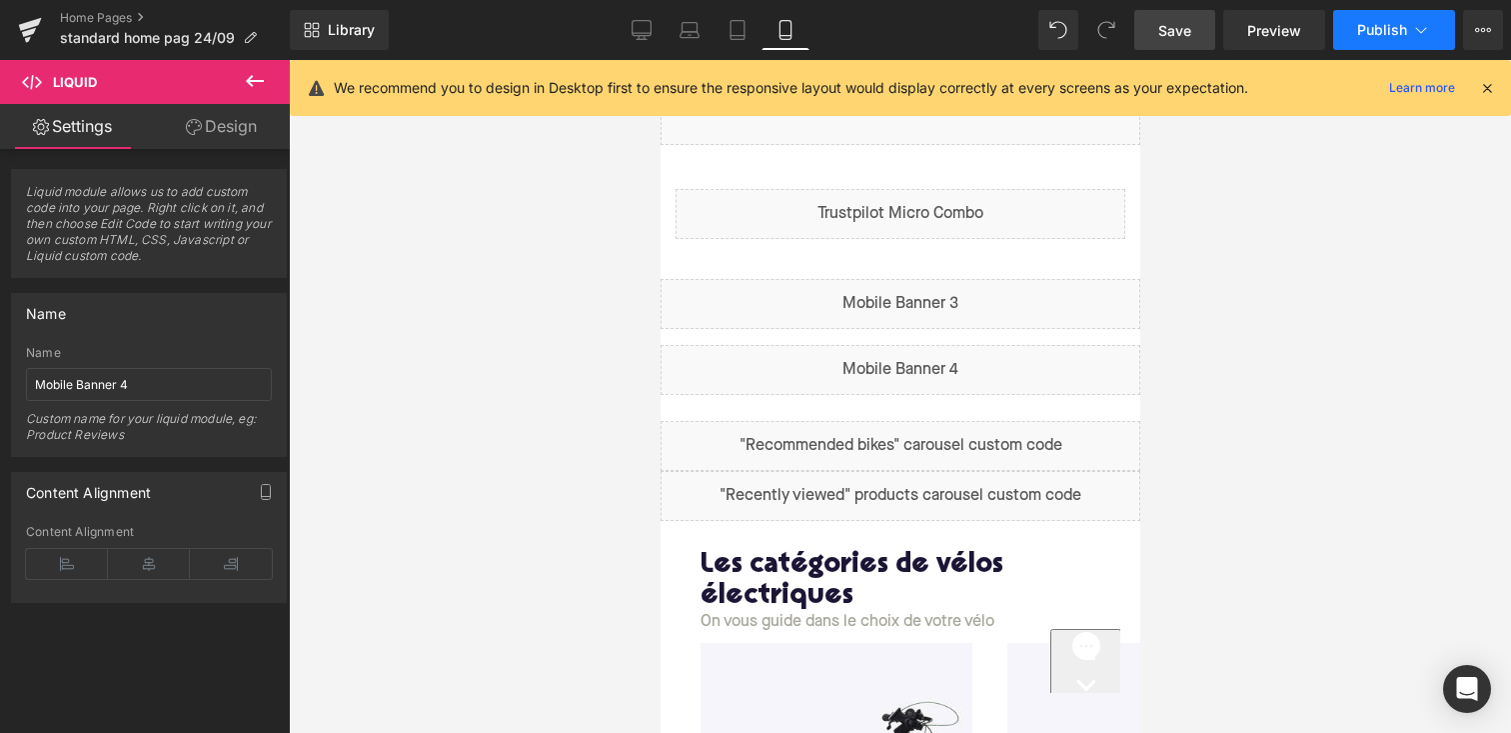
click at [1371, 31] on span "Publish" at bounding box center [1382, 30] width 50 height 16
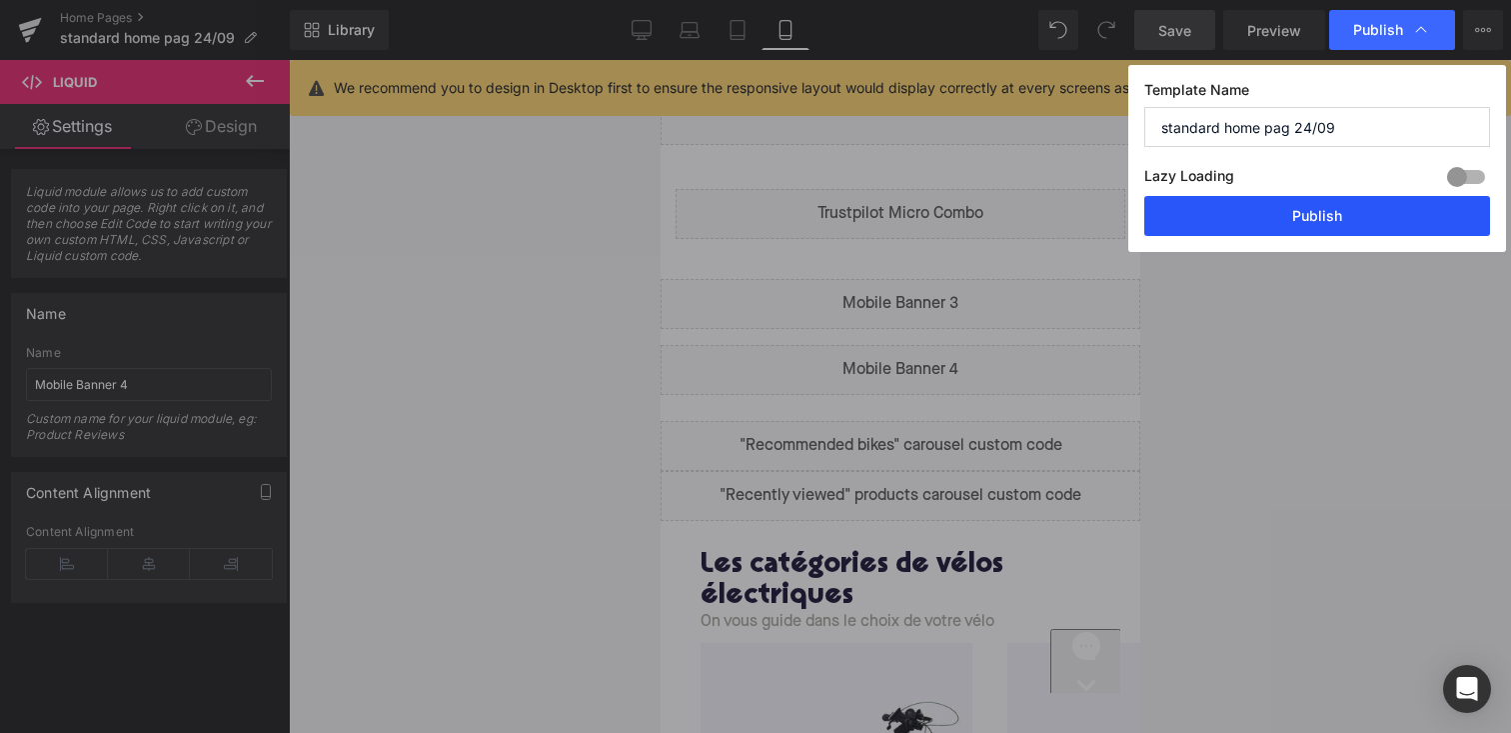
click at [1293, 212] on button "Publish" at bounding box center [1317, 216] width 346 height 40
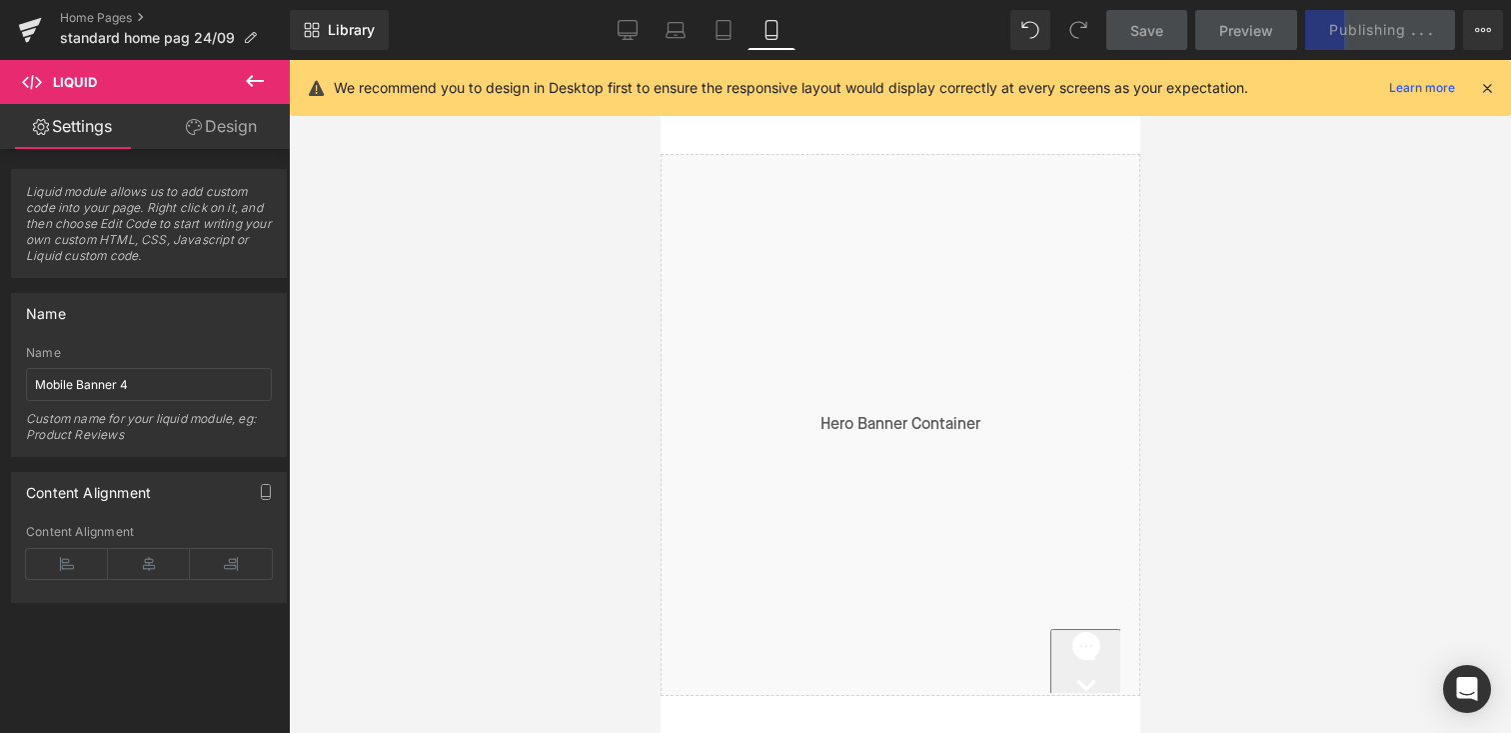
scroll to position [0, 0]
click at [1233, 329] on div at bounding box center [900, 396] width 1222 height 673
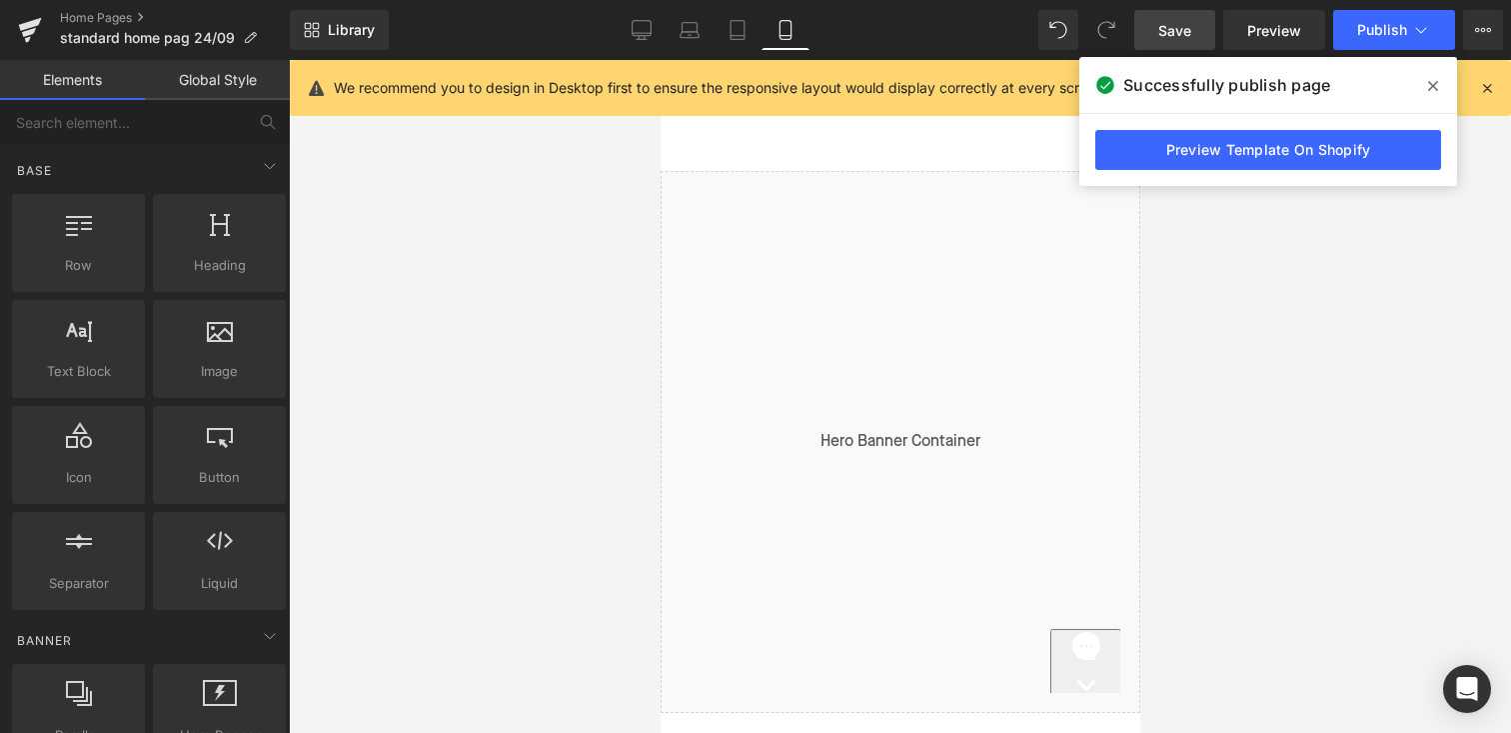
click at [1428, 84] on icon at bounding box center [1433, 86] width 10 height 16
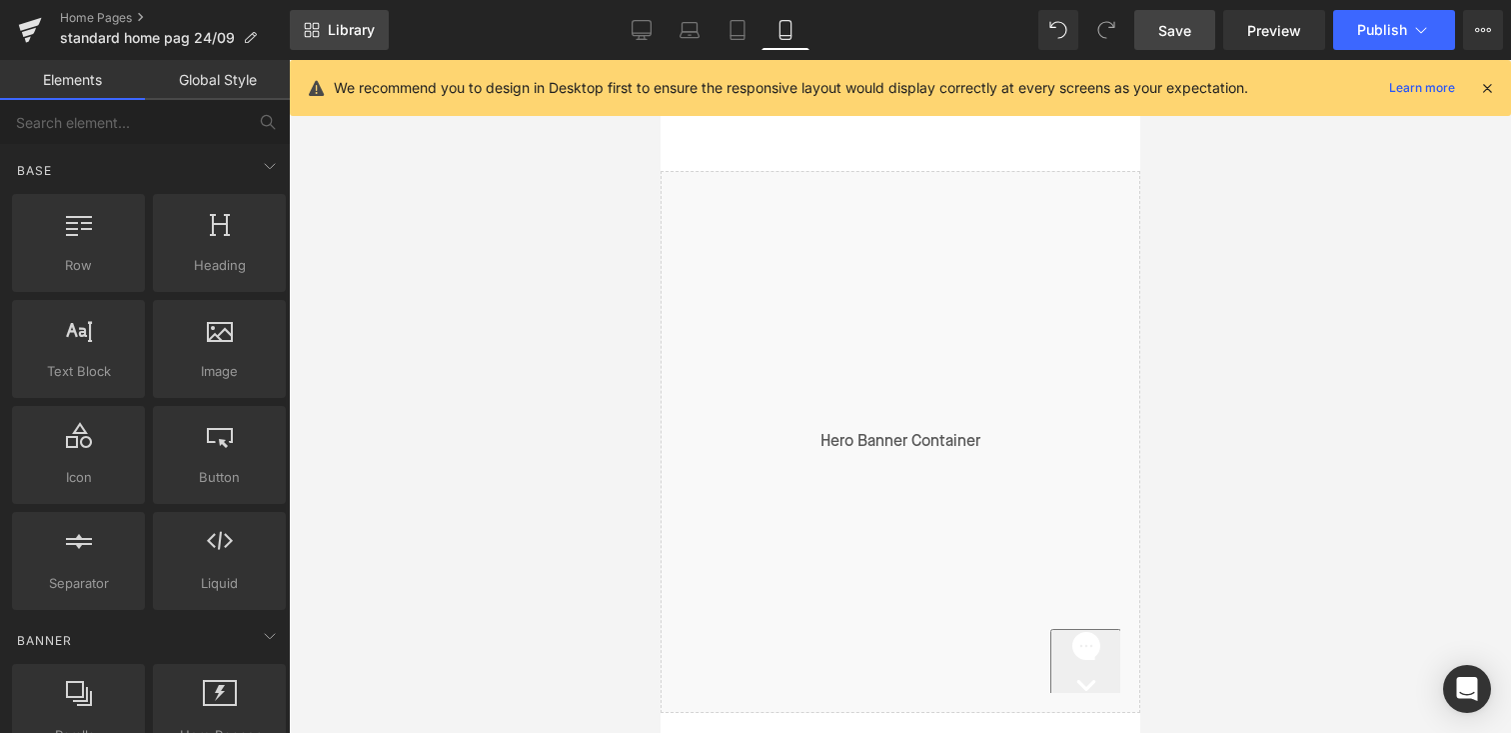
click at [328, 28] on span "Library" at bounding box center [351, 30] width 47 height 18
click at [34, 25] on icon at bounding box center [30, 24] width 23 height 13
click at [1189, 26] on span "Save" at bounding box center [1174, 30] width 33 height 21
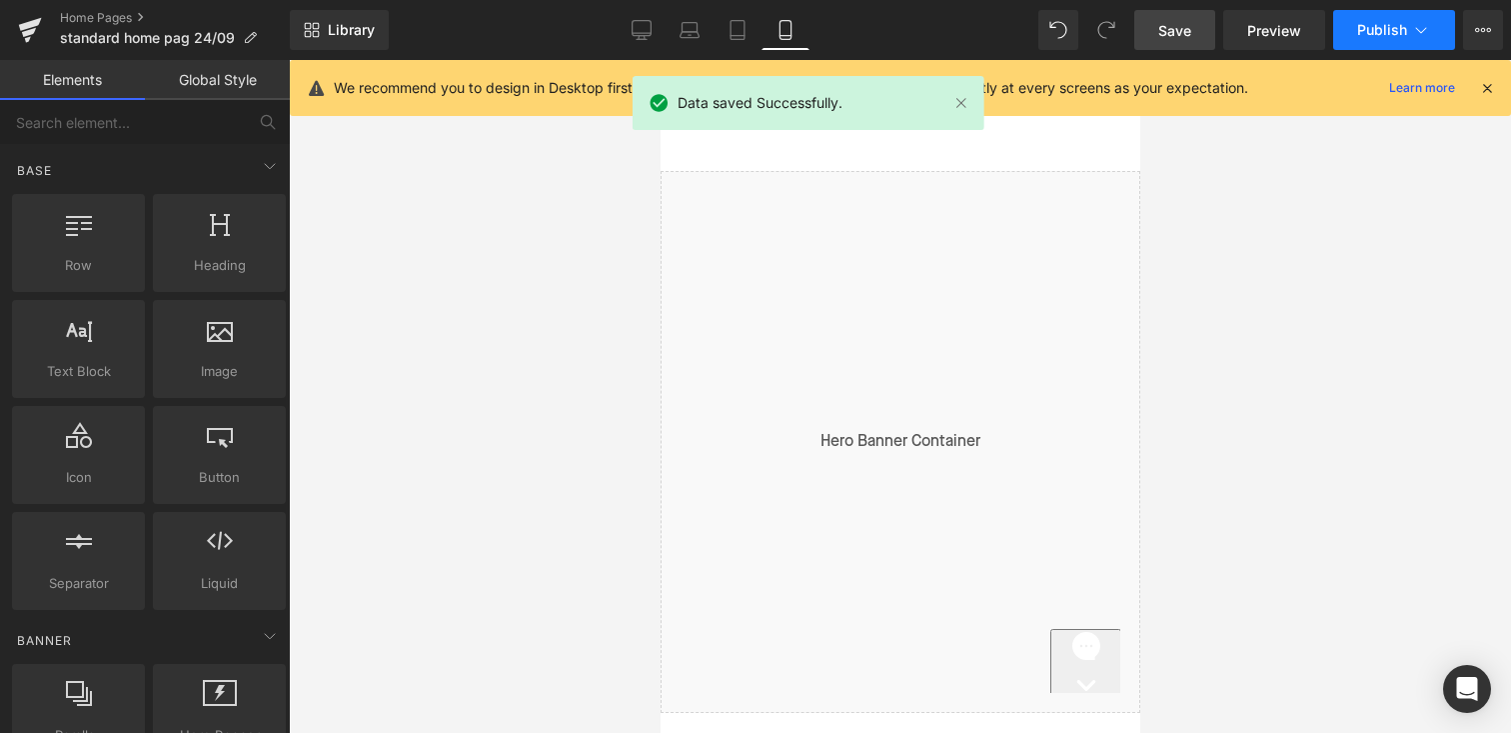
click at [1396, 29] on span "Publish" at bounding box center [1382, 30] width 50 height 16
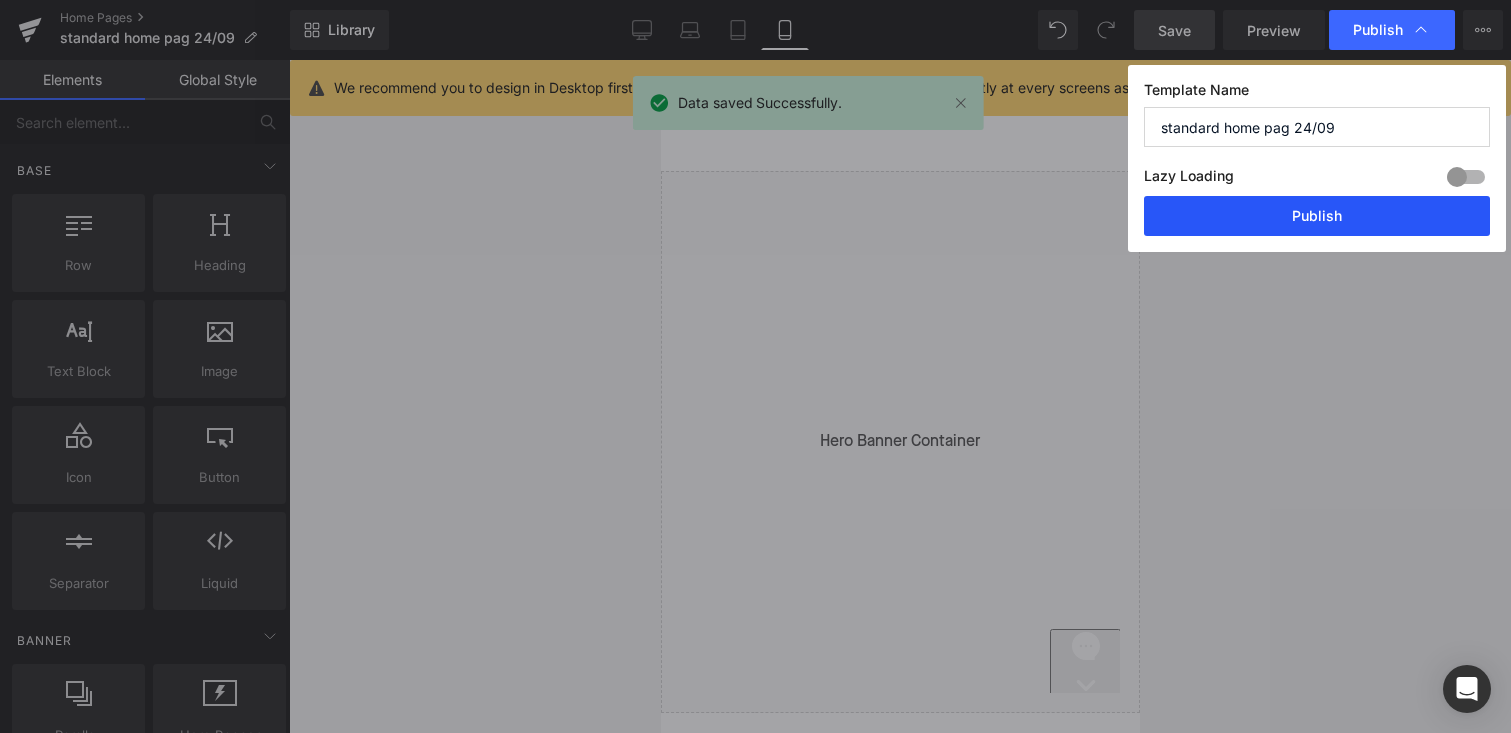
click at [1290, 224] on button "Publish" at bounding box center [1317, 216] width 346 height 40
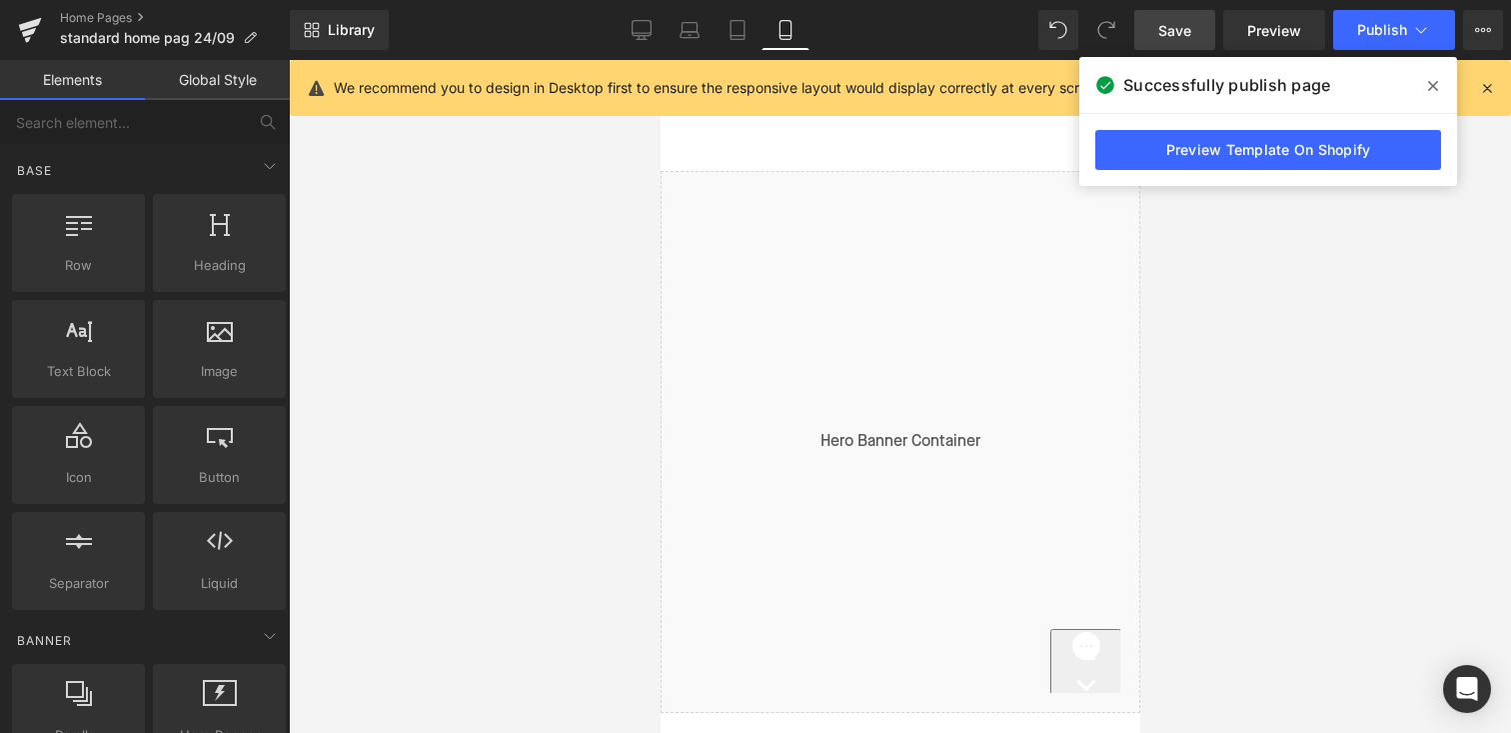
drag, startPoint x: 1438, startPoint y: 70, endPoint x: 525, endPoint y: 64, distance: 913.6
click at [1439, 71] on span at bounding box center [1433, 86] width 32 height 32
click at [1432, 88] on link "Learn more" at bounding box center [1422, 88] width 82 height 24
click at [1436, 86] on link "Learn more" at bounding box center [1422, 88] width 82 height 24
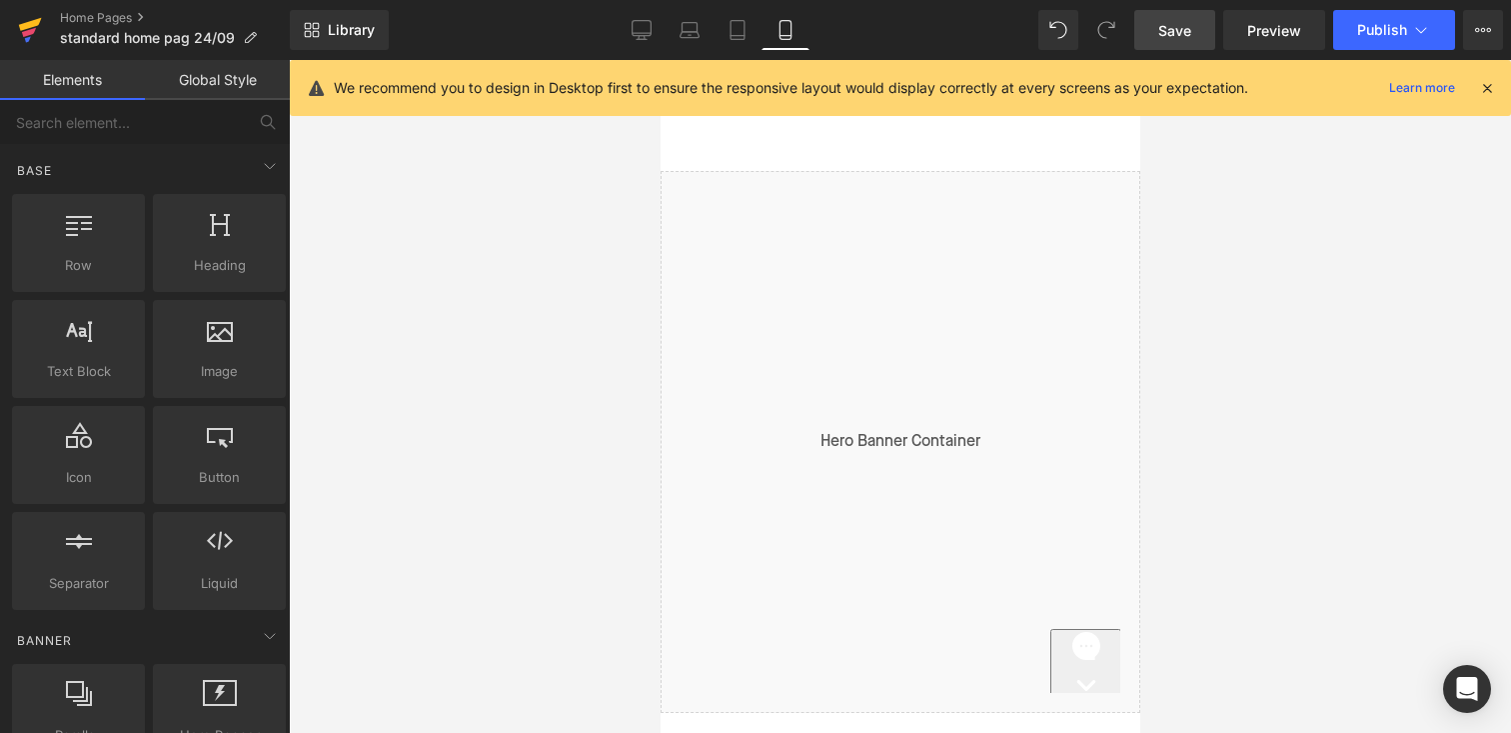
click at [31, 21] on icon at bounding box center [30, 24] width 23 height 13
